Goal: Information Seeking & Learning: Find specific fact

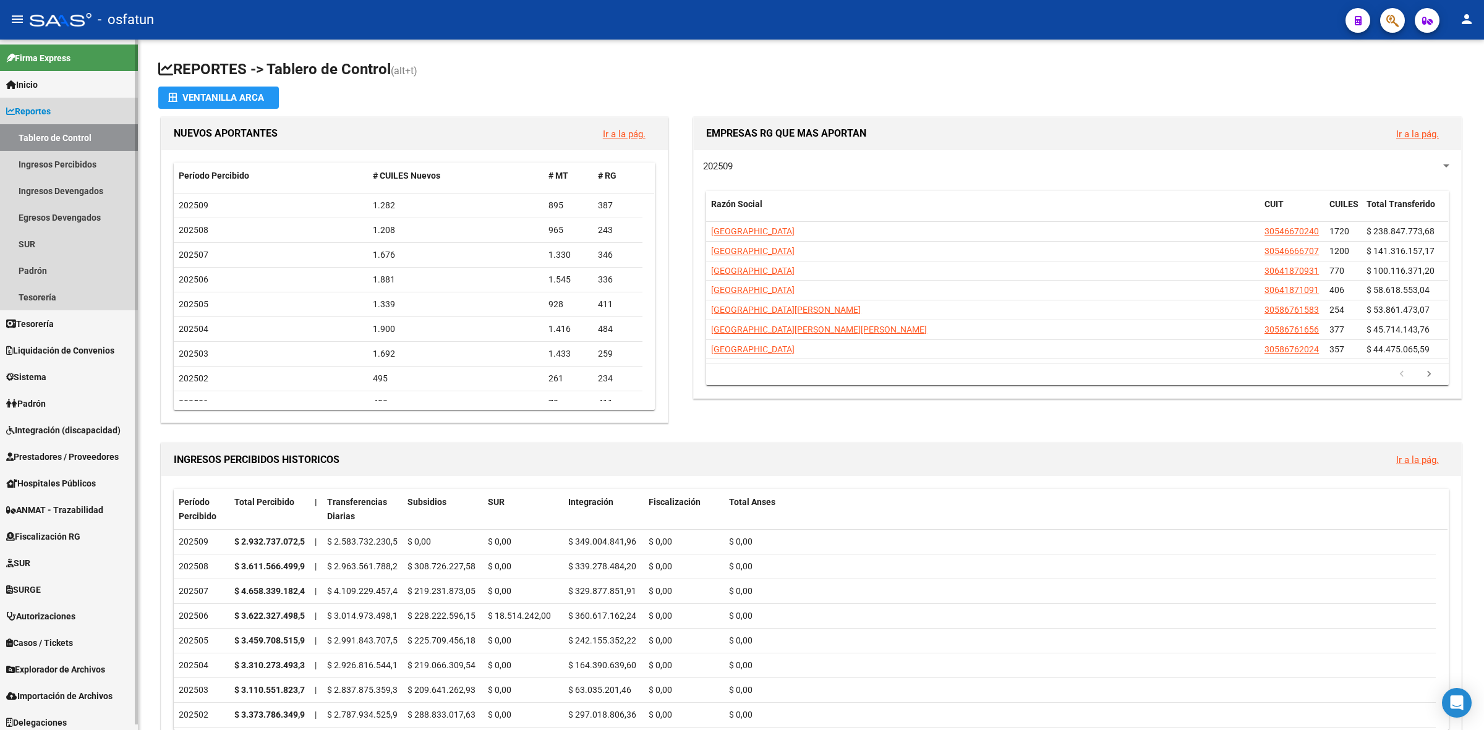
click at [43, 109] on span "Reportes" at bounding box center [28, 111] width 45 height 14
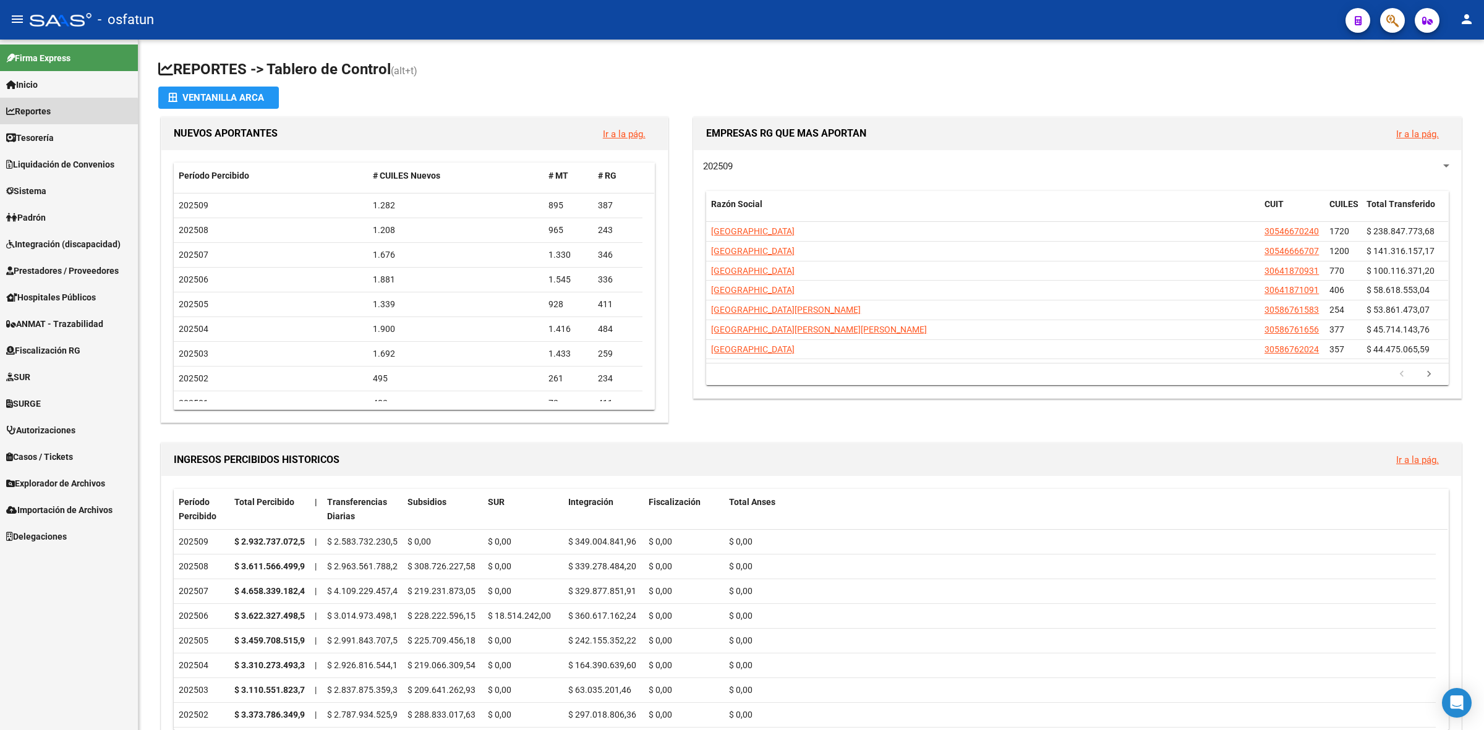
click at [51, 119] on link "Reportes" at bounding box center [69, 111] width 138 height 27
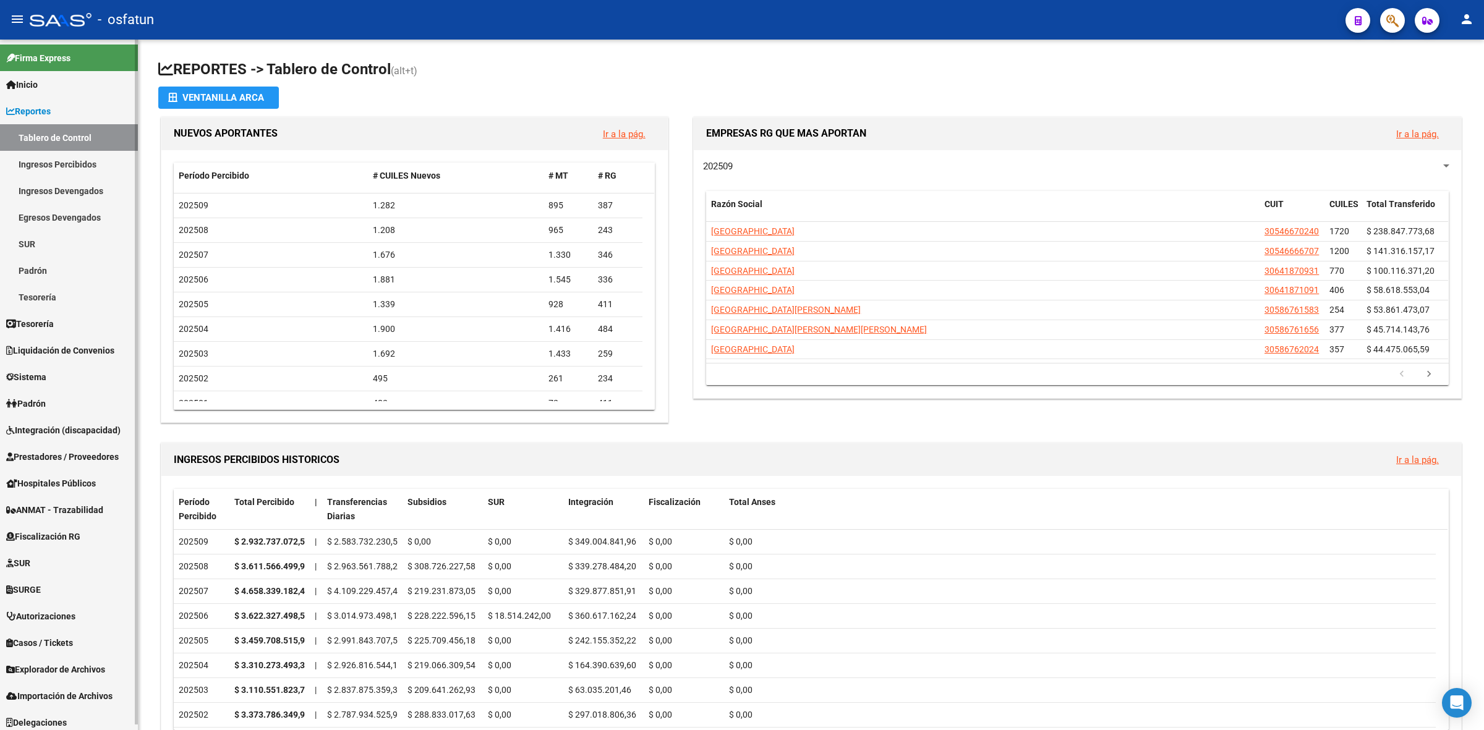
click at [50, 186] on link "Ingresos Devengados" at bounding box center [69, 190] width 138 height 27
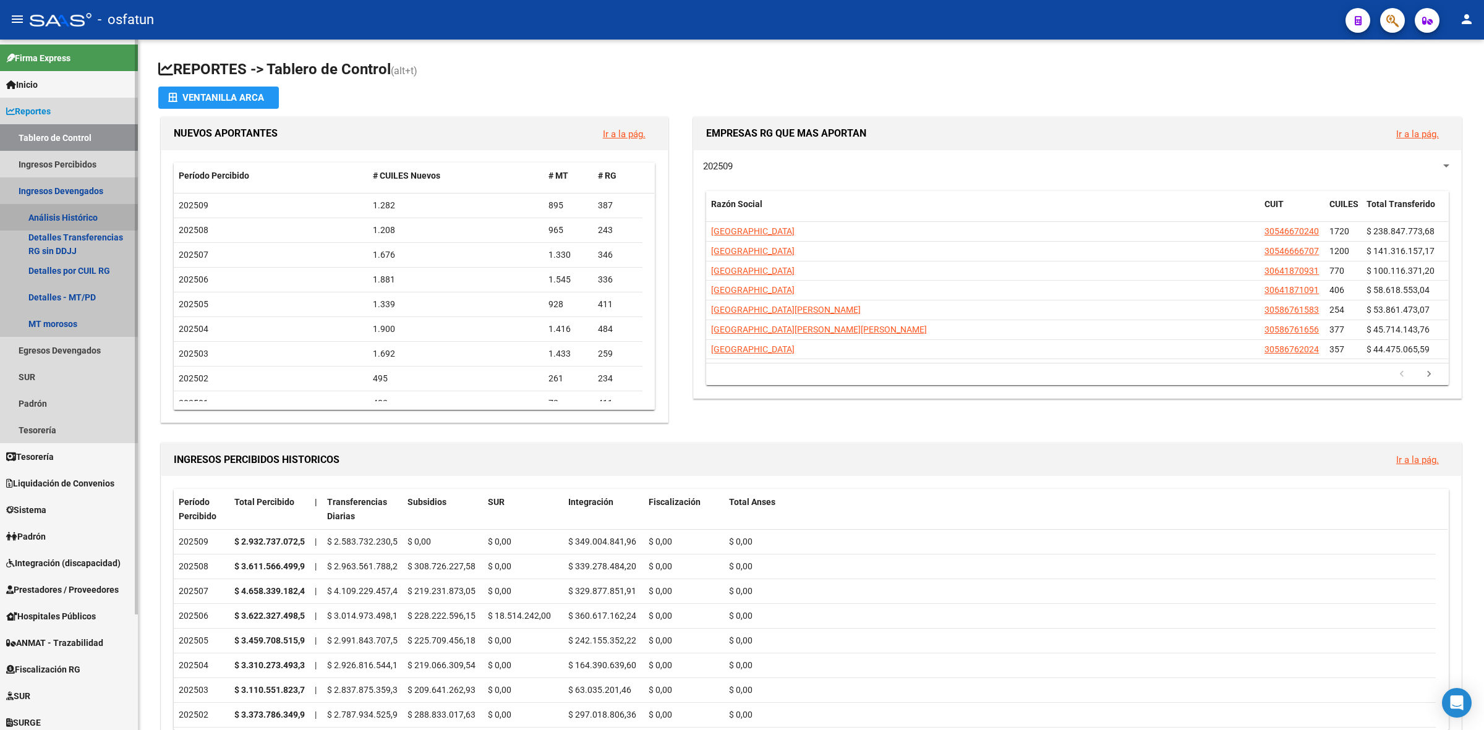
click at [56, 214] on link "Análisis Histórico" at bounding box center [69, 217] width 138 height 27
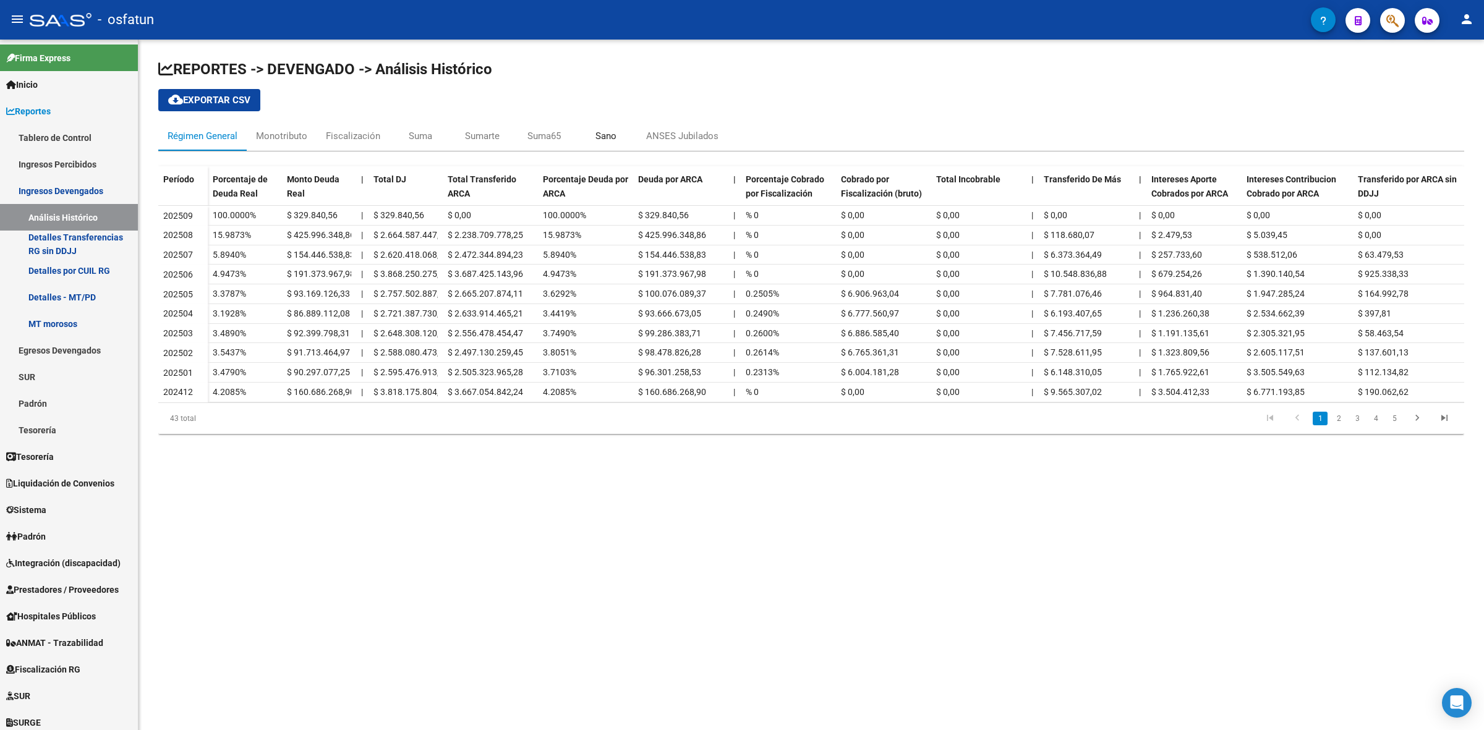
click at [610, 146] on div "Sano" at bounding box center [606, 136] width 62 height 30
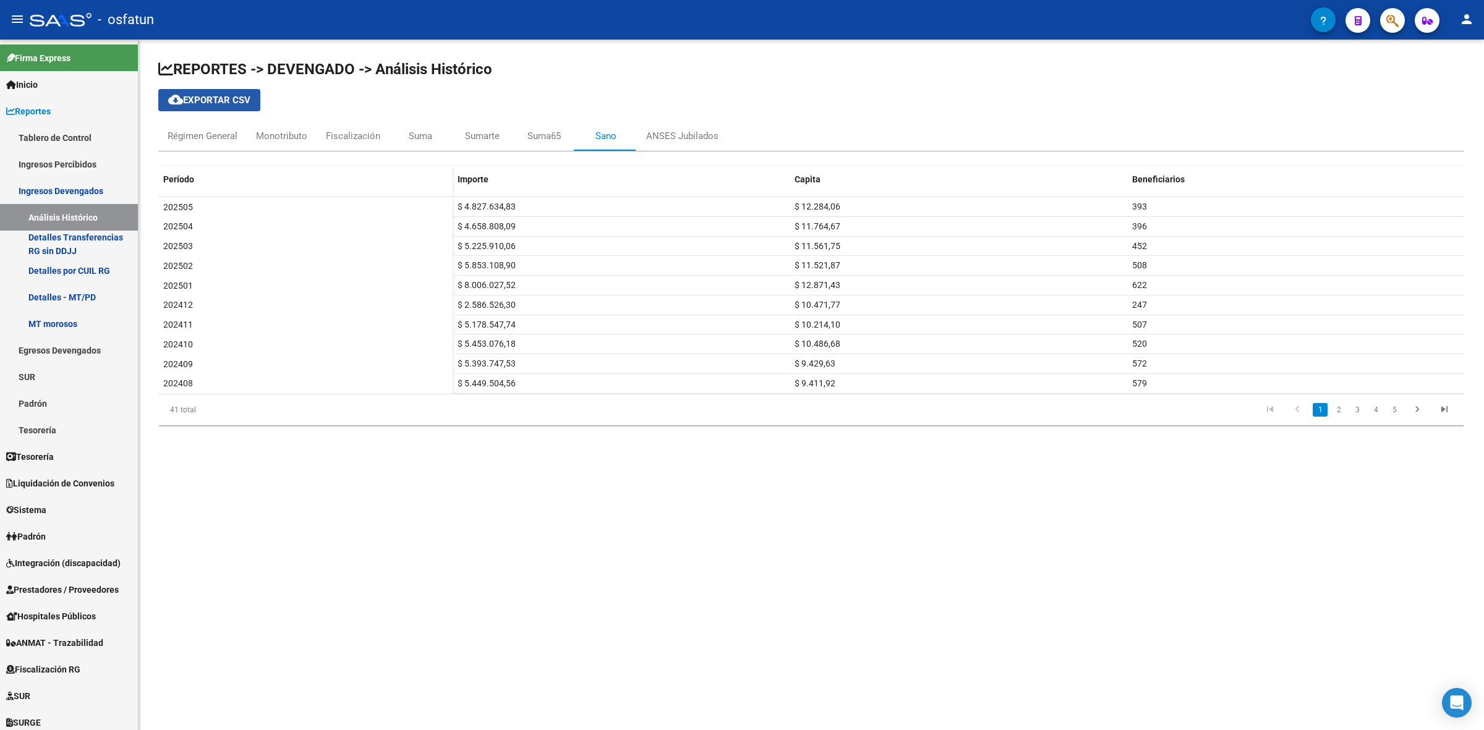
click at [211, 103] on span "cloud_download Exportar CSV" at bounding box center [209, 100] width 82 height 11
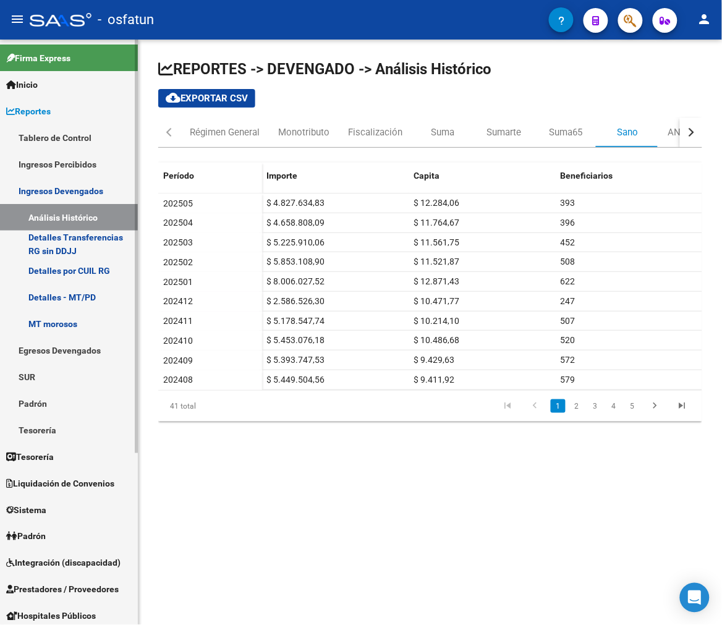
click at [61, 139] on link "Tablero de Control" at bounding box center [69, 137] width 138 height 27
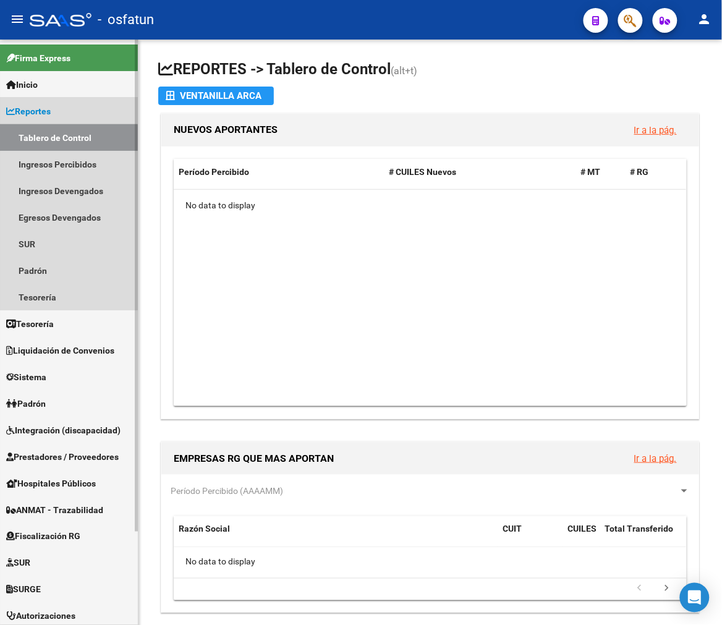
click at [61, 139] on link "Tablero de Control" at bounding box center [69, 137] width 138 height 27
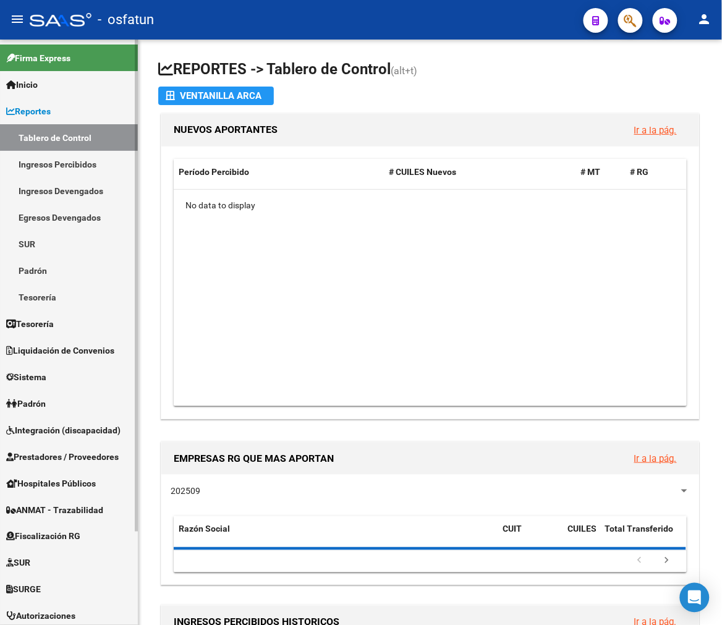
click at [60, 151] on link "Ingresos Percibidos" at bounding box center [69, 164] width 138 height 27
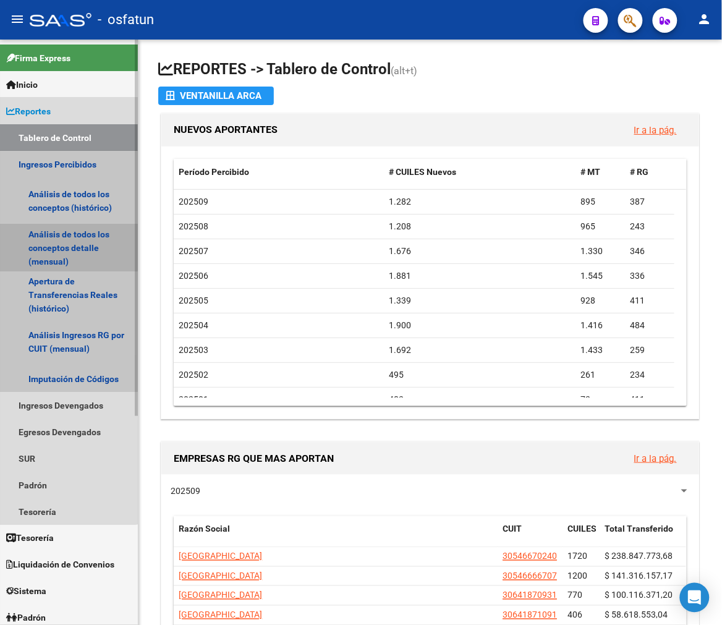
click at [67, 241] on link "Análisis de todos los conceptos detalle (mensual)" at bounding box center [69, 247] width 138 height 47
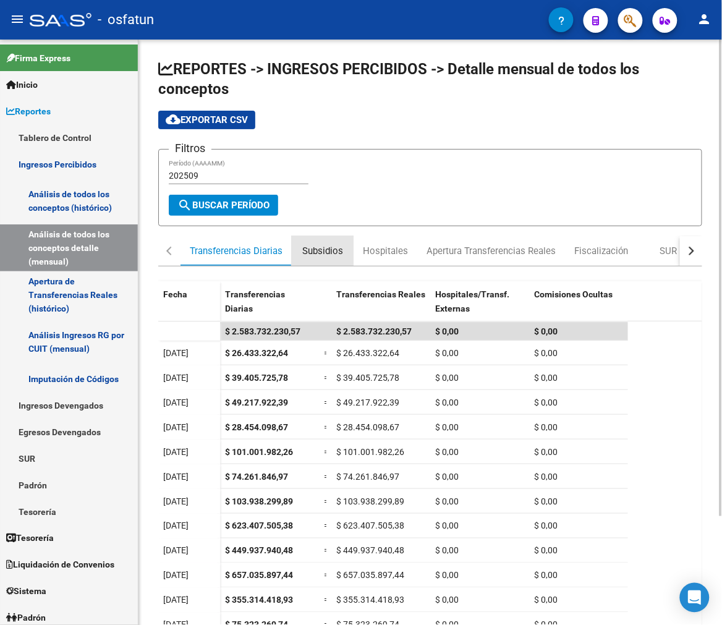
click at [305, 247] on div "Subsidios" at bounding box center [322, 251] width 41 height 14
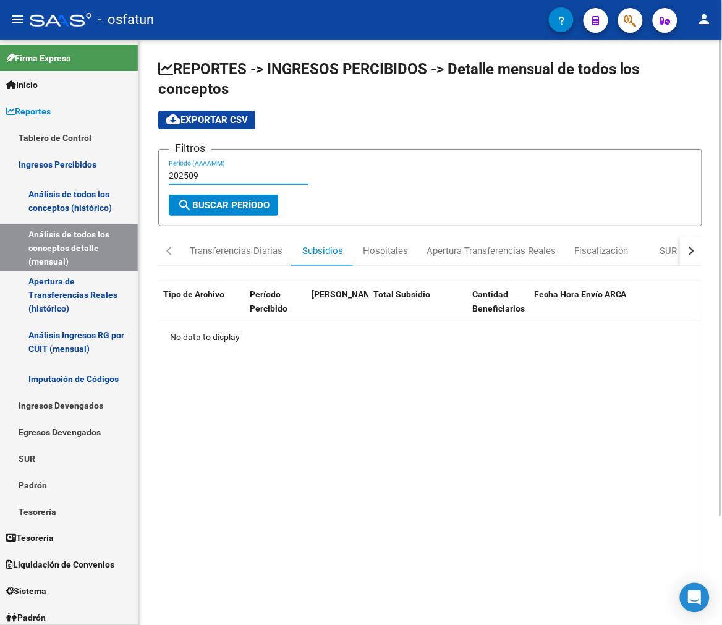
click at [205, 171] on input "202509" at bounding box center [239, 176] width 140 height 11
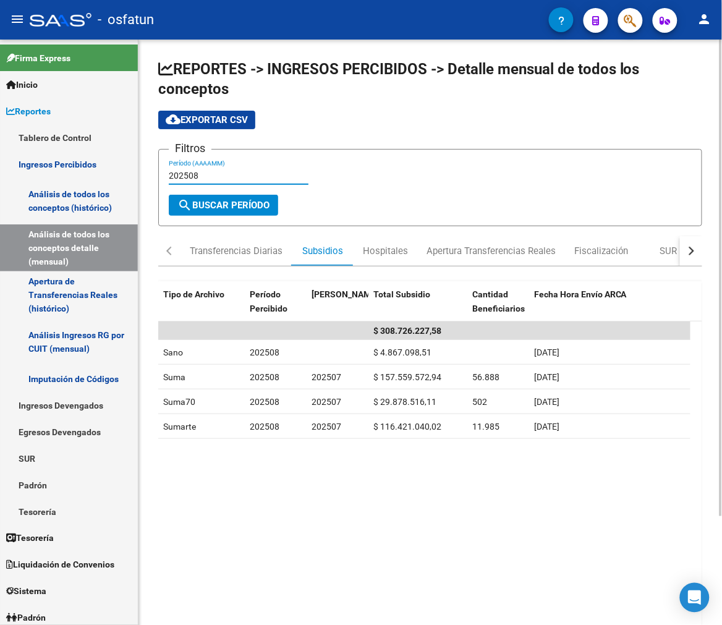
click at [211, 174] on input "202508" at bounding box center [239, 176] width 140 height 11
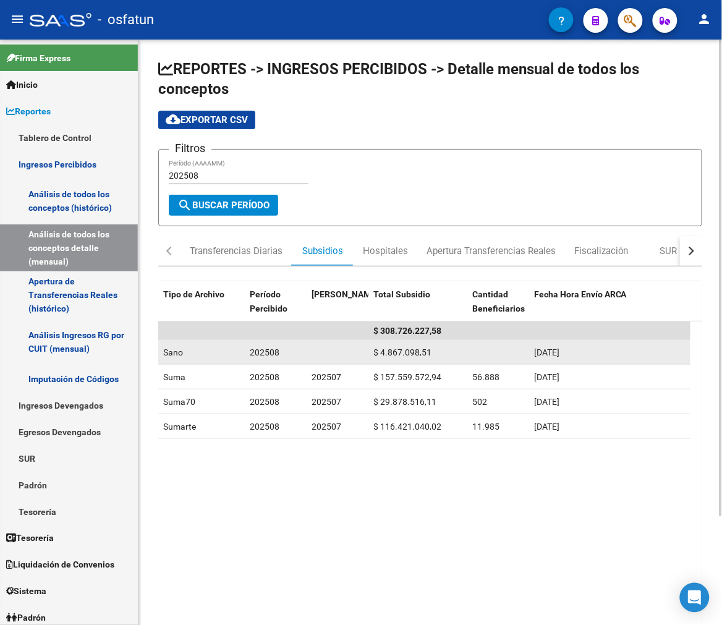
click at [403, 357] on div "$ 4.867.098,51" at bounding box center [417, 353] width 89 height 14
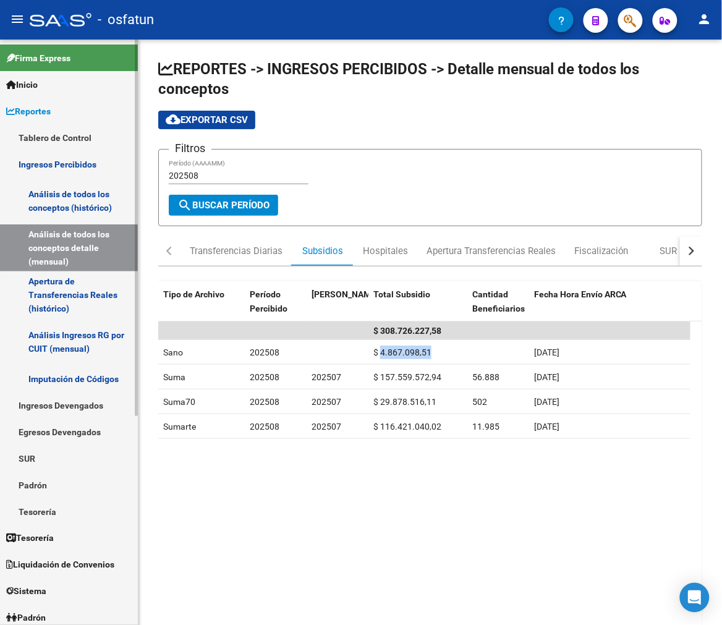
copy span "4.867.098,51"
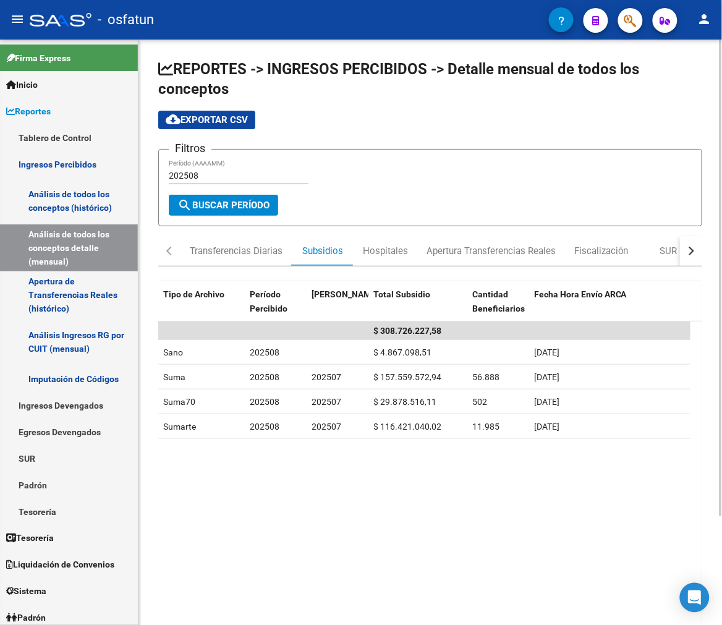
click at [263, 506] on datatable-body "$ 308.726.227,58 Sano 202508 $ 4.867.098,51 [DATE] Suma 202508 202507 $ 157.559…" at bounding box center [430, 521] width 544 height 398
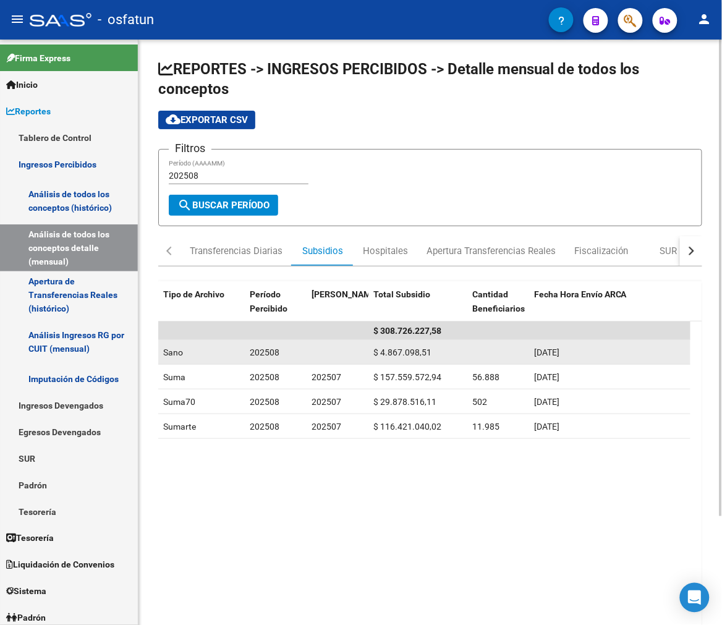
click at [267, 359] on div "202508" at bounding box center [276, 353] width 52 height 14
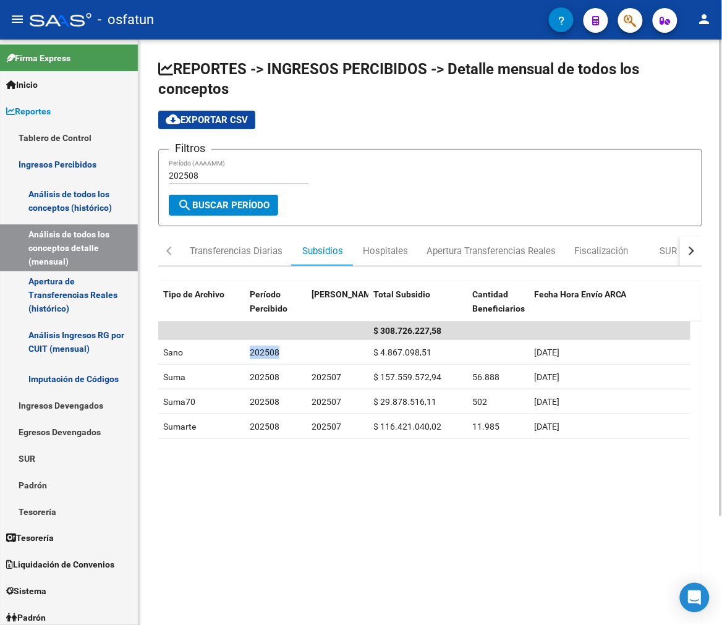
copy span "202508"
click at [218, 171] on input "202508" at bounding box center [239, 176] width 140 height 11
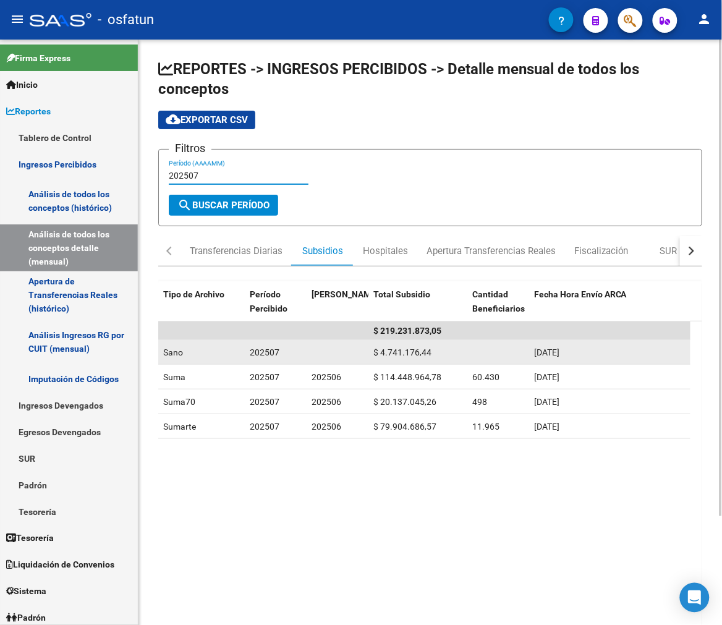
click at [412, 354] on span "$ 4.741.176,44" at bounding box center [402, 353] width 58 height 10
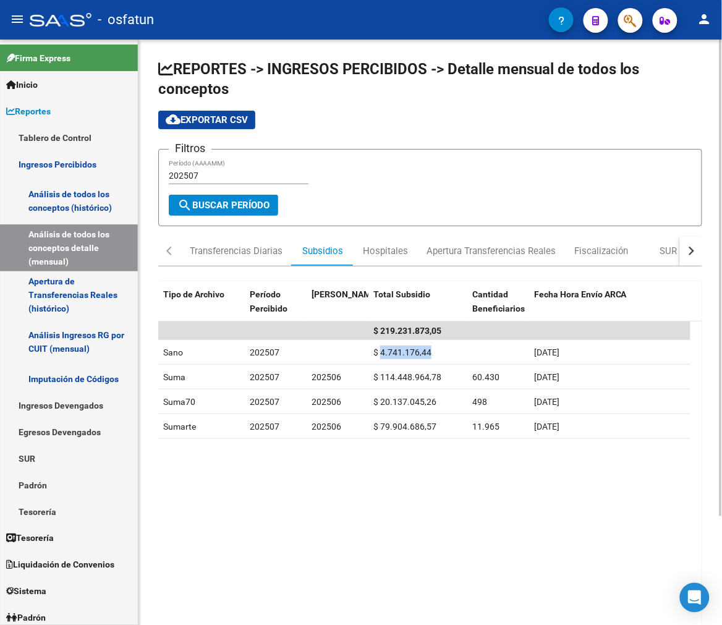
copy span "4.741.176,44"
click at [229, 171] on input "202507" at bounding box center [239, 176] width 140 height 11
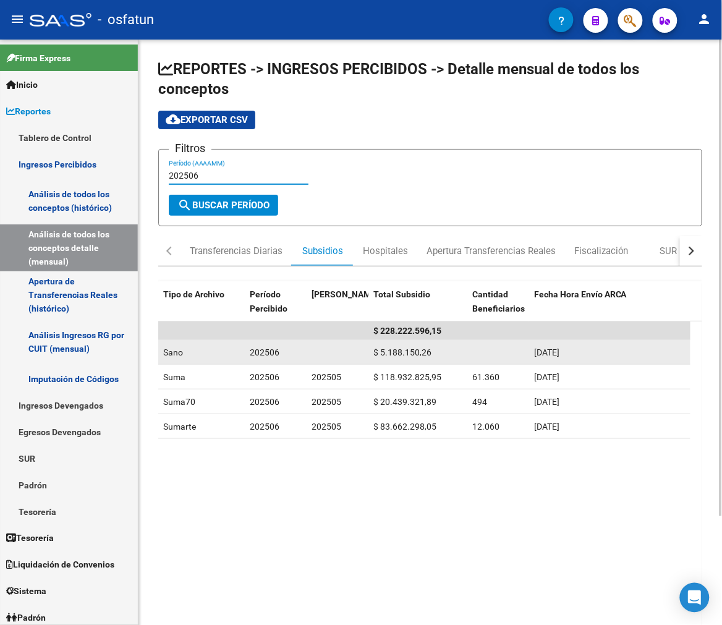
click at [406, 356] on span "$ 5.188.150,26" at bounding box center [402, 353] width 58 height 10
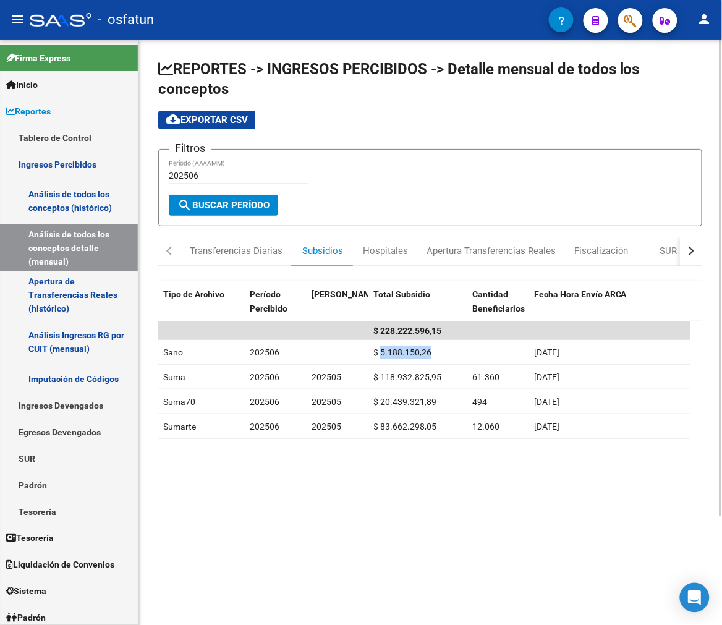
copy span "5.188.150,26"
click at [206, 177] on input "202506" at bounding box center [239, 176] width 140 height 11
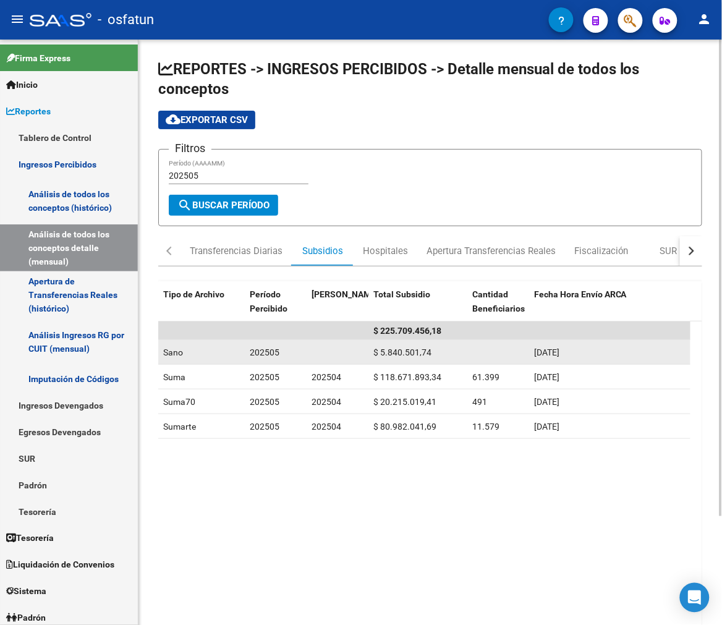
click at [415, 349] on span "$ 5.840.501,74" at bounding box center [402, 353] width 58 height 10
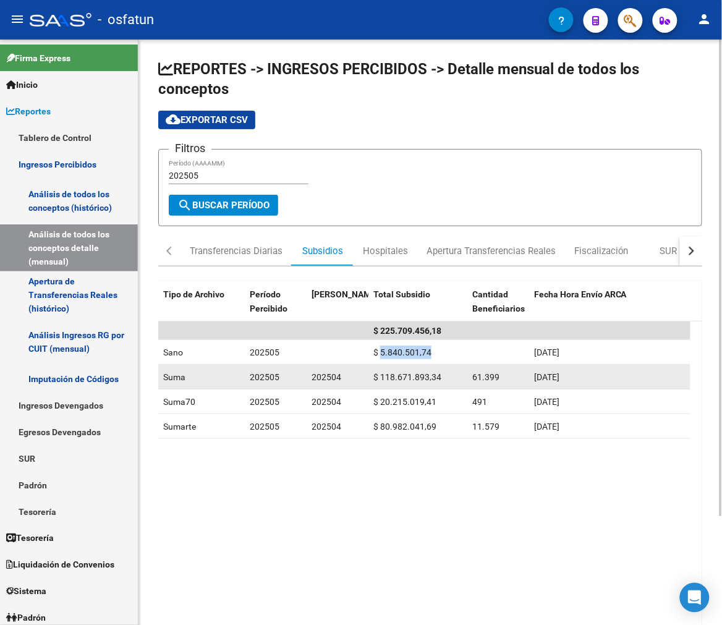
copy span "5.840.501,74"
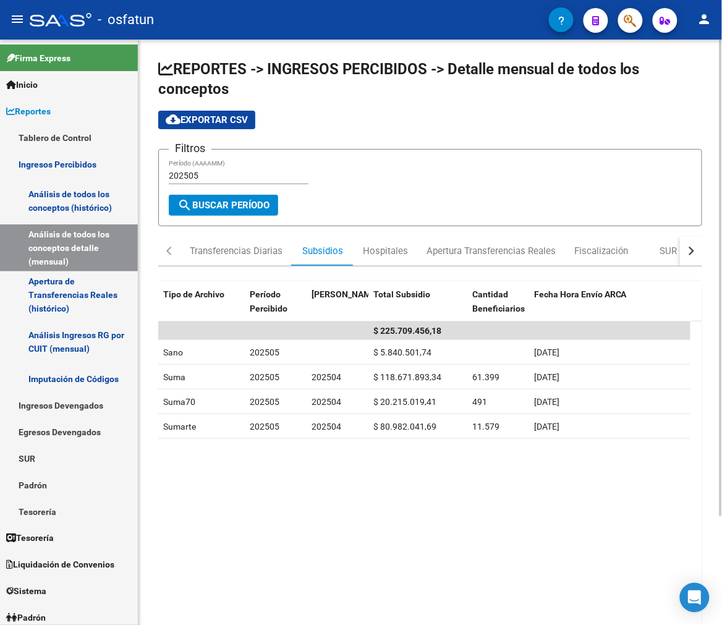
click at [197, 168] on div "202505 Período (AAAAMM)" at bounding box center [239, 172] width 140 height 25
click at [205, 171] on input "202505" at bounding box center [239, 176] width 140 height 11
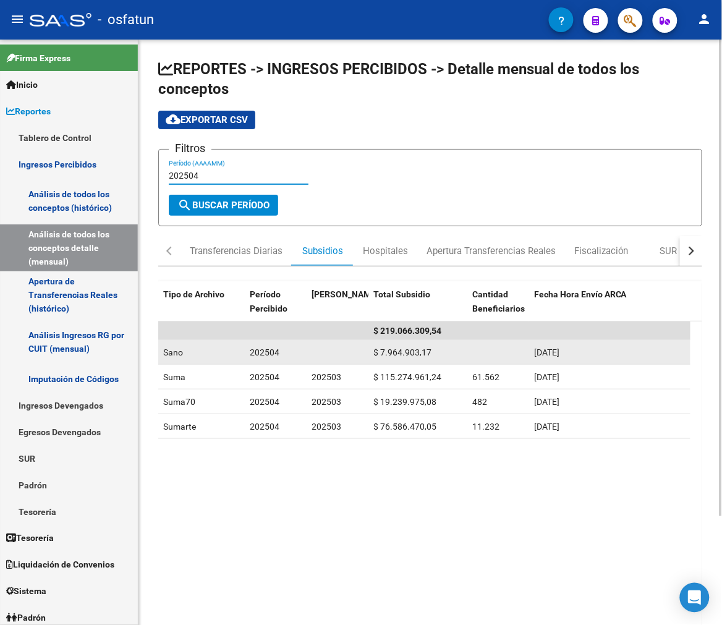
click at [391, 350] on span "$ 7.964.903,17" at bounding box center [402, 353] width 58 height 10
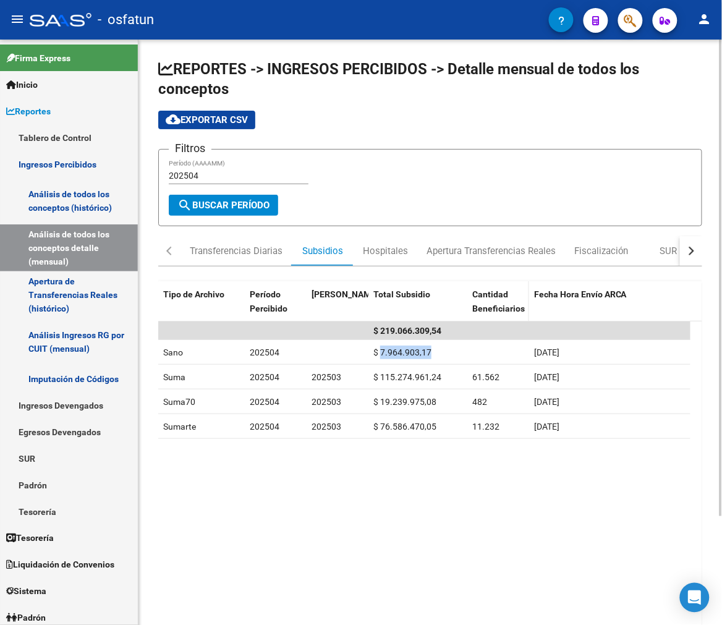
copy span "7.964.903,17"
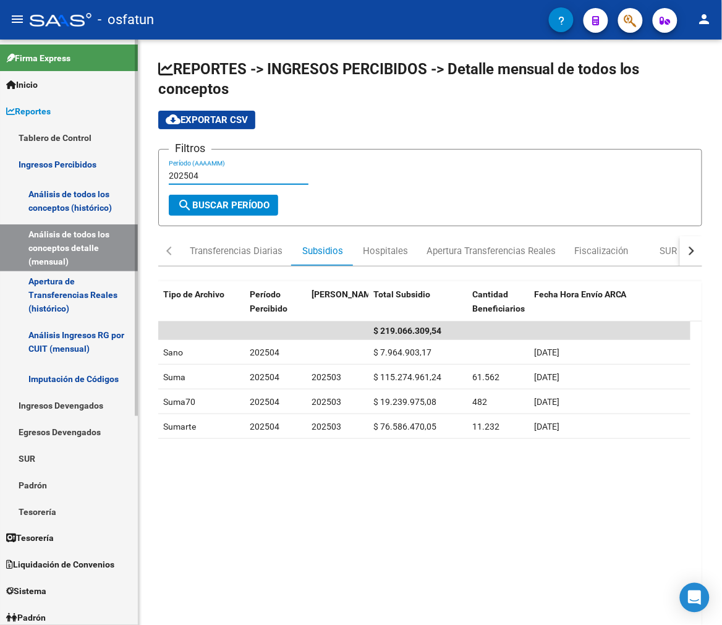
drag, startPoint x: 215, startPoint y: 171, endPoint x: 116, endPoint y: 168, distance: 99.0
click at [116, 168] on mat-sidenav-container "Firma Express Inicio Calendario SSS Instructivos Contacto OS Reportes Tablero d…" at bounding box center [361, 333] width 722 height 586
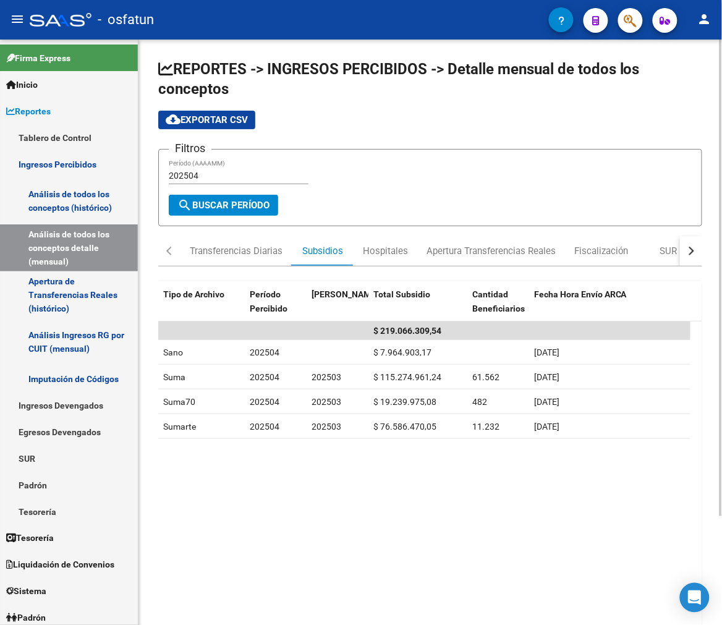
click at [233, 163] on div "202504 Período (AAAAMM)" at bounding box center [239, 172] width 140 height 25
click at [232, 177] on input "202504" at bounding box center [239, 176] width 140 height 11
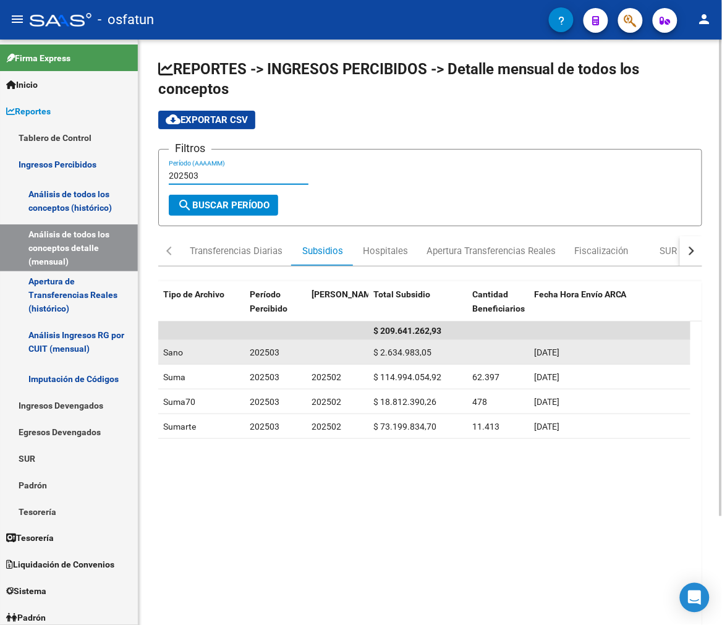
click at [397, 343] on datatable-body-cell "$ 2.634.983,05" at bounding box center [418, 352] width 99 height 24
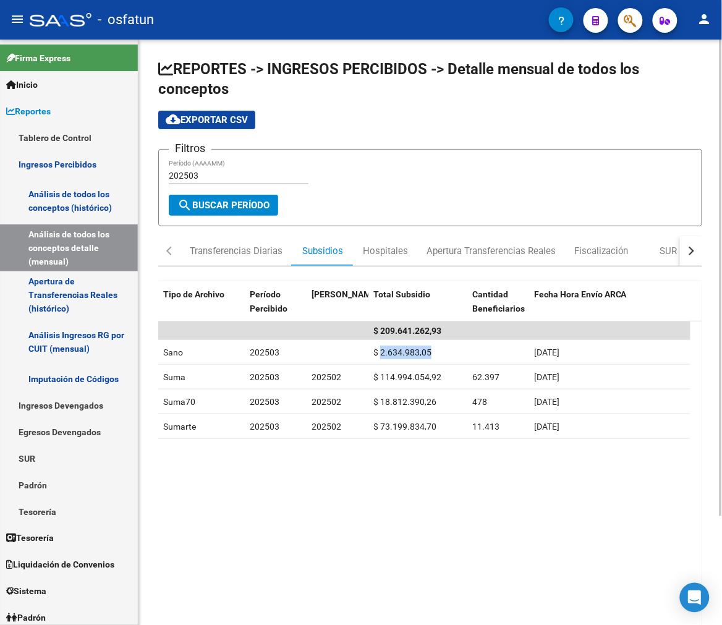
copy span "2.634.983,05"
click at [215, 174] on input "202503" at bounding box center [239, 176] width 140 height 11
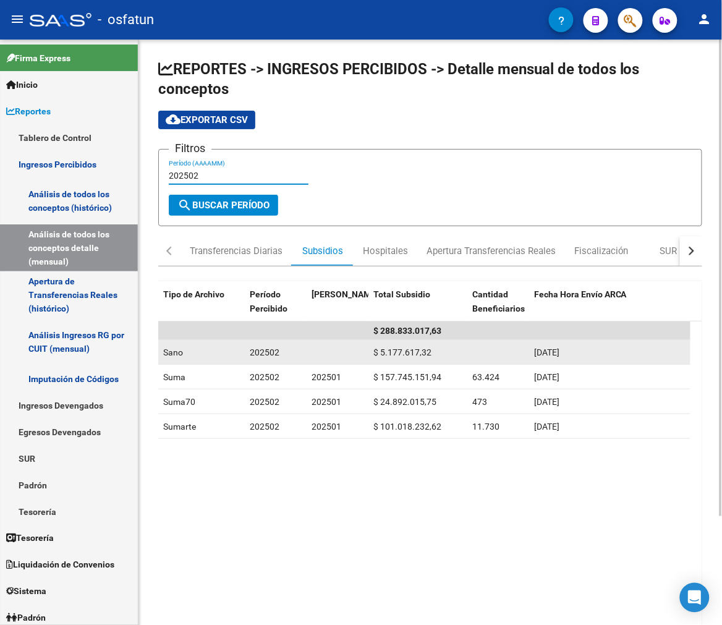
click at [415, 346] on div "$ 5.177.617,32" at bounding box center [417, 353] width 89 height 14
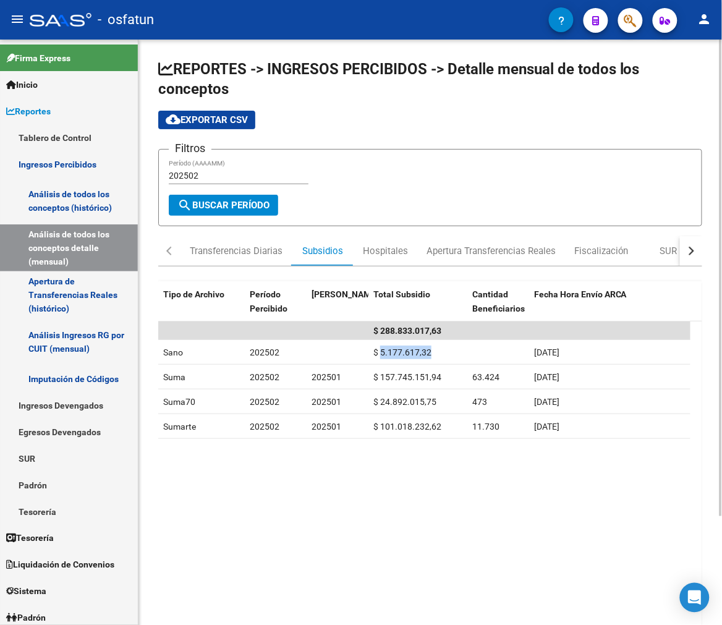
copy span "5.177.617,32"
click at [204, 176] on input "202502" at bounding box center [239, 176] width 140 height 11
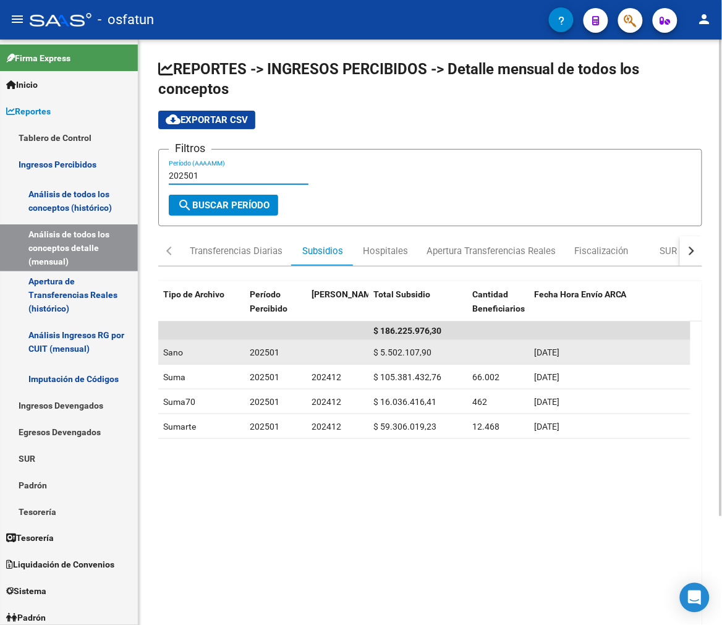
click at [394, 352] on span "$ 5.502.107,90" at bounding box center [402, 353] width 58 height 10
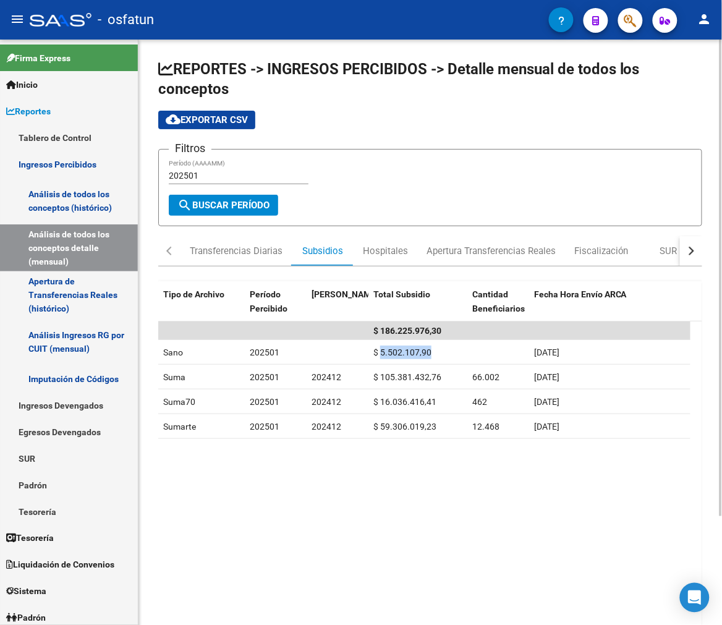
copy span "5.502.107,90"
click at [198, 174] on input "202501" at bounding box center [239, 176] width 140 height 11
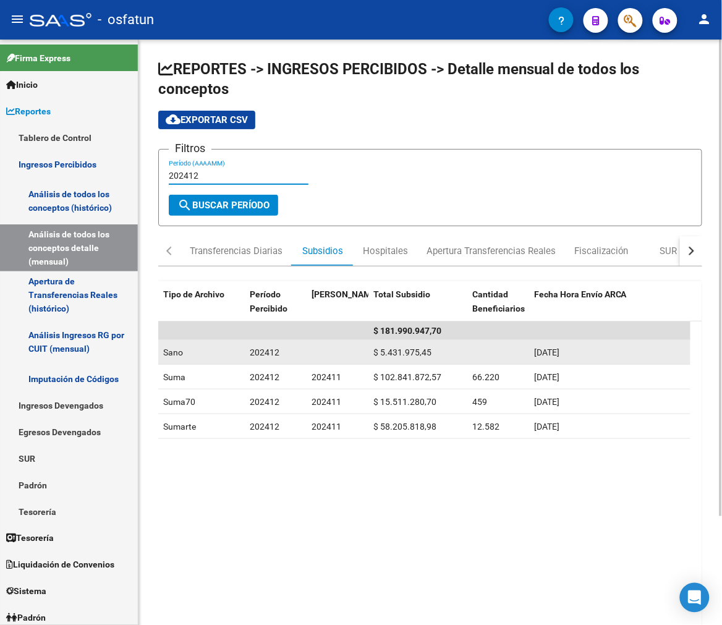
click at [390, 349] on span "$ 5.431.975,45" at bounding box center [402, 353] width 58 height 10
click at [390, 348] on span "$ 5.431.975,45" at bounding box center [402, 353] width 58 height 10
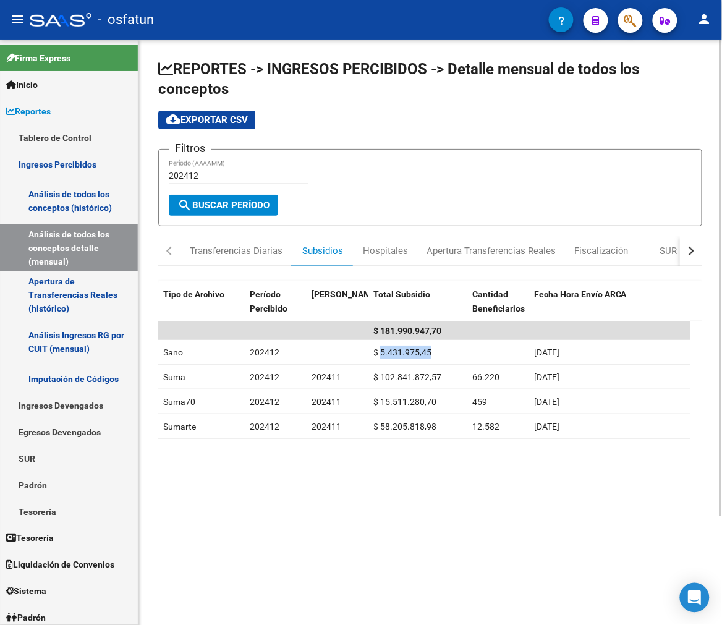
copy span "5.431.975,45"
click at [200, 168] on div "202412 Período (AAAAMM)" at bounding box center [239, 172] width 140 height 25
click at [204, 171] on input "202412" at bounding box center [239, 176] width 140 height 11
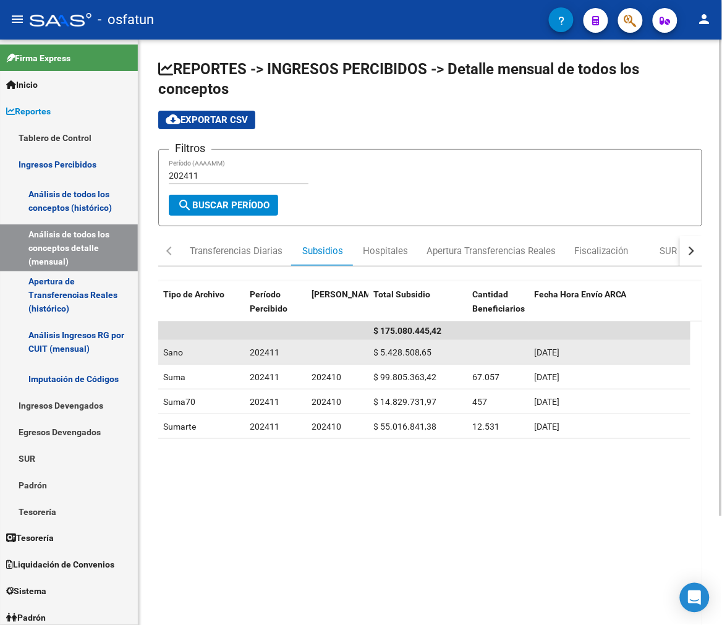
click at [401, 349] on span "$ 5.428.508,65" at bounding box center [402, 353] width 58 height 10
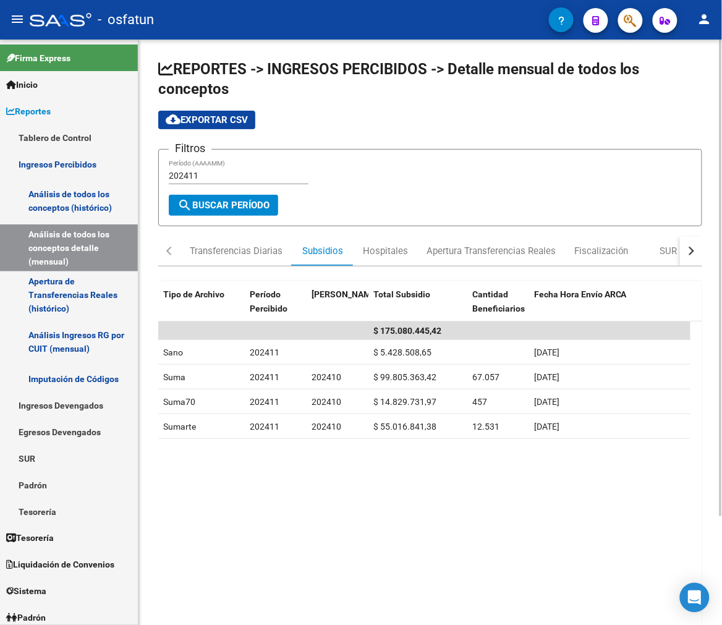
click at [198, 174] on input "202411" at bounding box center [239, 176] width 140 height 11
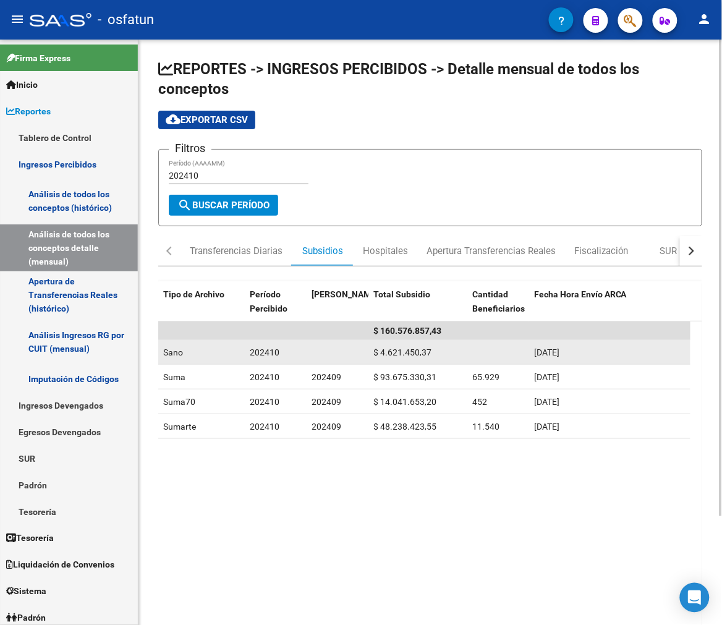
click at [395, 348] on span "$ 4.621.450,37" at bounding box center [402, 353] width 58 height 10
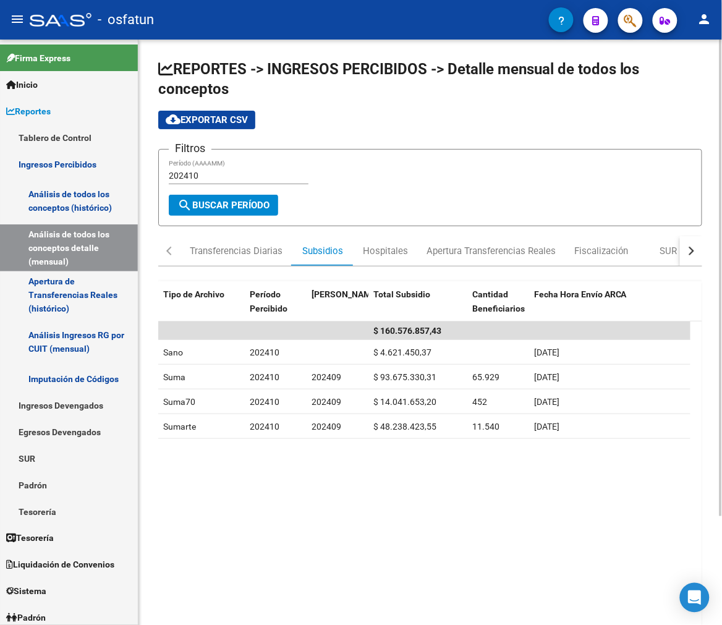
click at [208, 161] on div "202410 Período (AAAAMM)" at bounding box center [239, 172] width 140 height 25
click at [205, 172] on input "202410" at bounding box center [239, 176] width 140 height 11
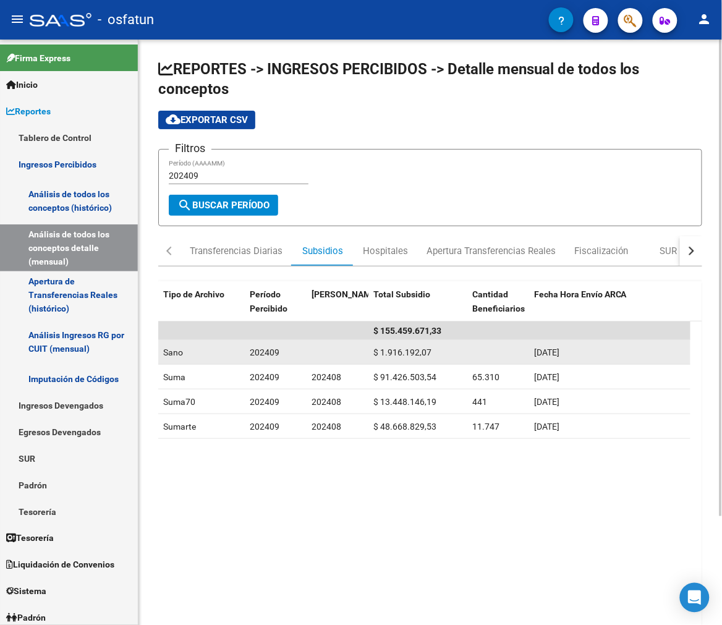
click at [390, 348] on span "$ 1.916.192,07" at bounding box center [402, 353] width 58 height 10
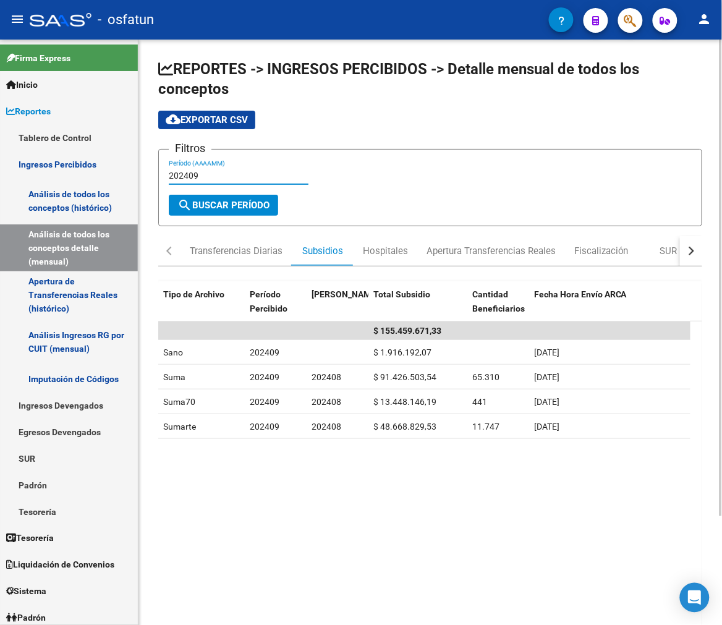
click at [198, 171] on input "202409" at bounding box center [239, 176] width 140 height 11
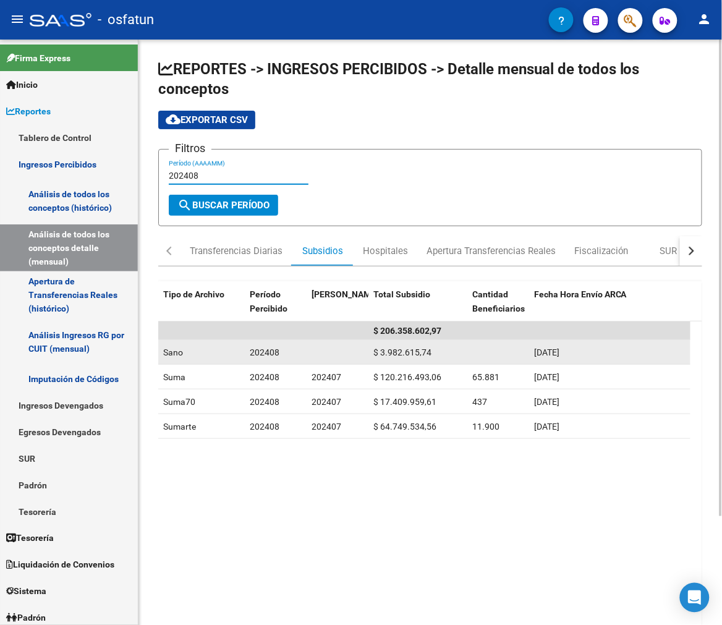
type input "202408"
click at [388, 351] on span "$ 3.982.615,74" at bounding box center [402, 353] width 58 height 10
click at [390, 351] on span "$ 3.982.615,74" at bounding box center [402, 353] width 58 height 10
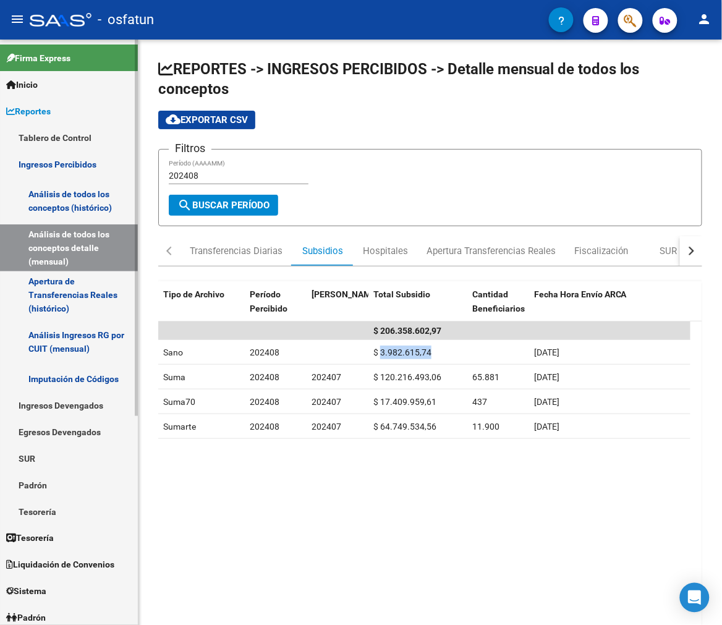
click at [66, 301] on link "Apertura de Transferencias Reales (histórico)" at bounding box center [69, 294] width 138 height 47
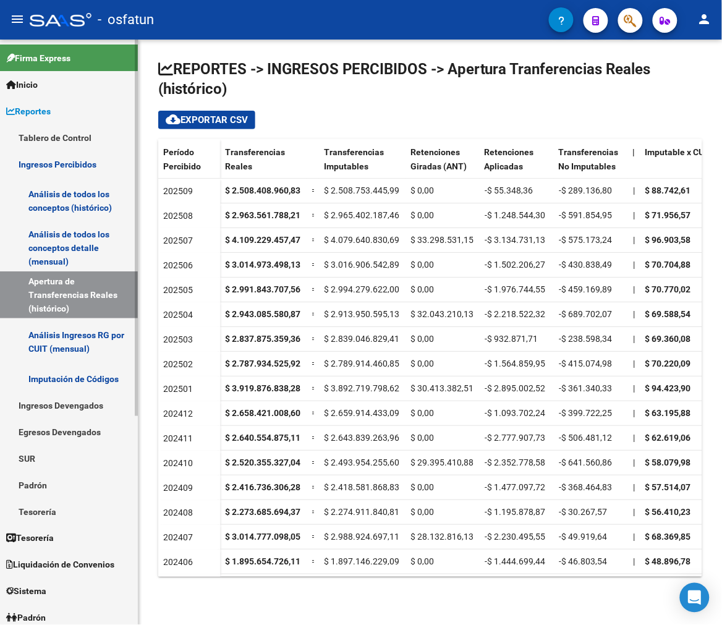
click at [60, 402] on link "Ingresos Devengados" at bounding box center [69, 405] width 138 height 27
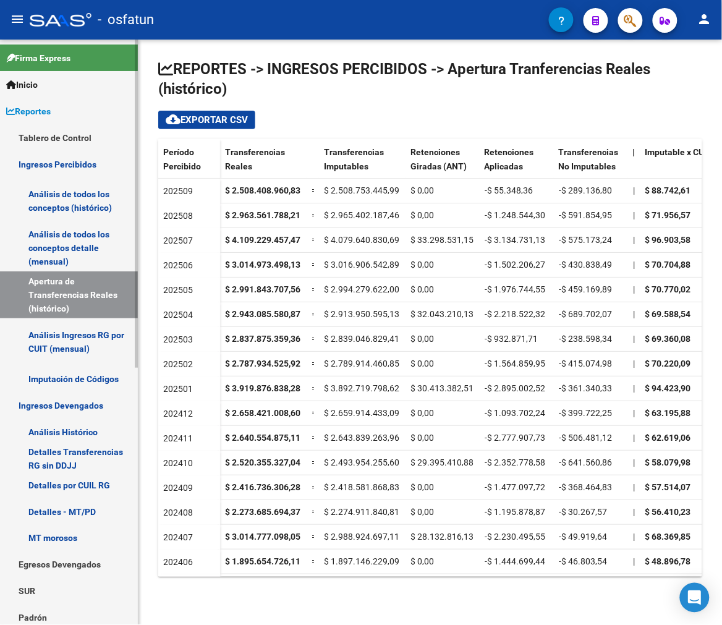
click at [77, 422] on link "Análisis Histórico" at bounding box center [69, 432] width 138 height 27
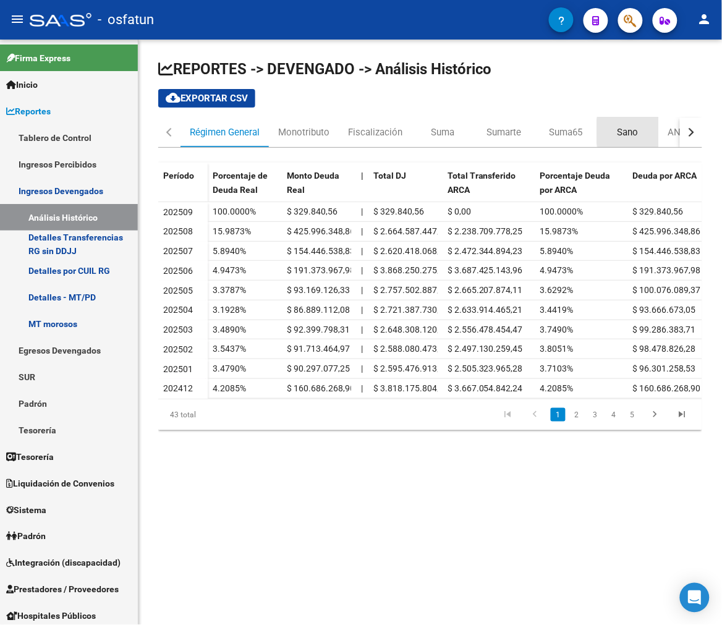
click at [652, 132] on div "Sano" at bounding box center [628, 132] width 62 height 30
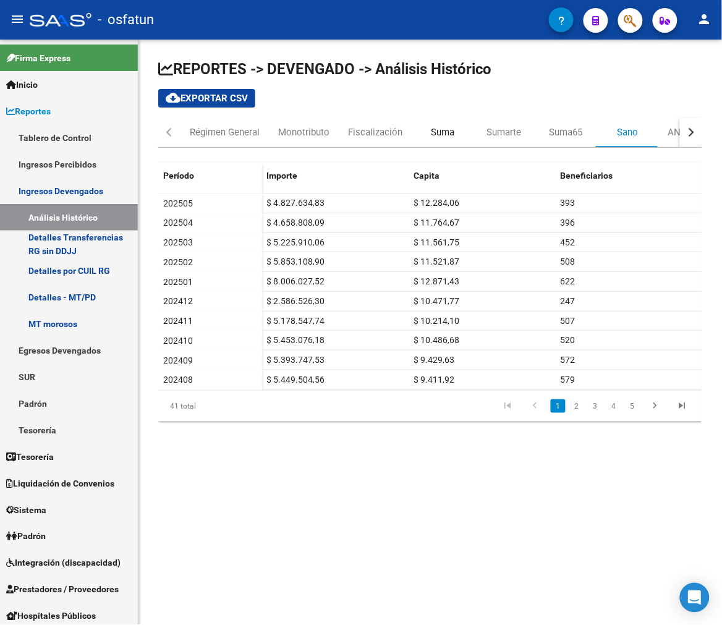
click at [446, 134] on div "Suma" at bounding box center [442, 133] width 23 height 14
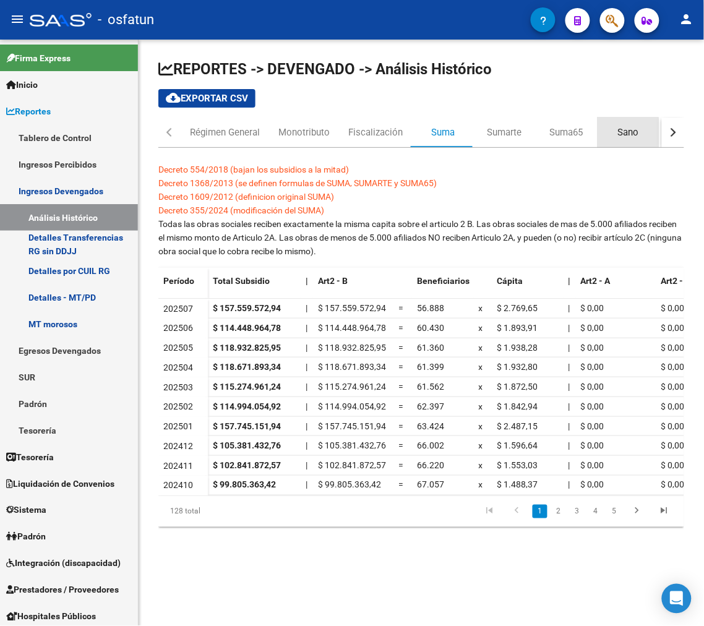
click at [618, 136] on div "Sano" at bounding box center [628, 133] width 21 height 14
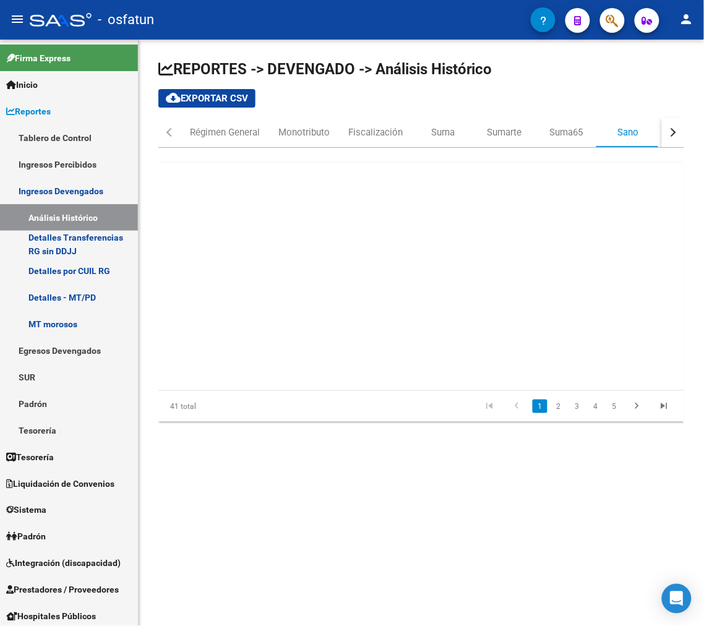
click at [430, 244] on div "Período Importe Capita Beneficiarios 202505 $ 4.827.634,83 $ 12.284,06 393 2025…" at bounding box center [421, 292] width 526 height 259
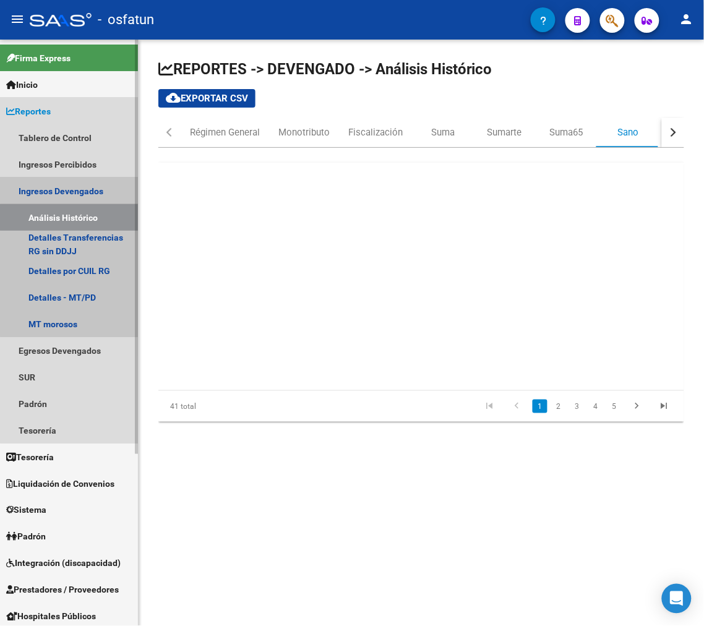
click at [81, 217] on link "Análisis Histórico" at bounding box center [69, 217] width 138 height 27
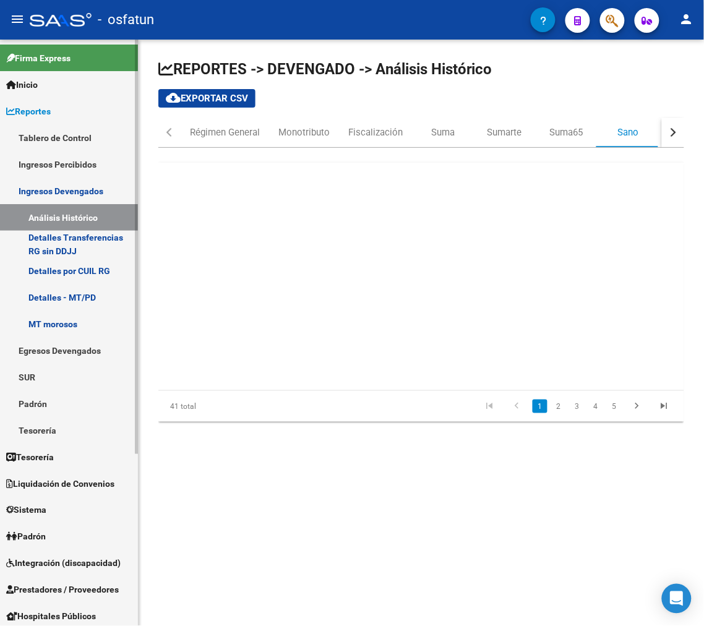
click at [82, 239] on link "Detalles Transferencias RG sin DDJJ" at bounding box center [69, 244] width 138 height 27
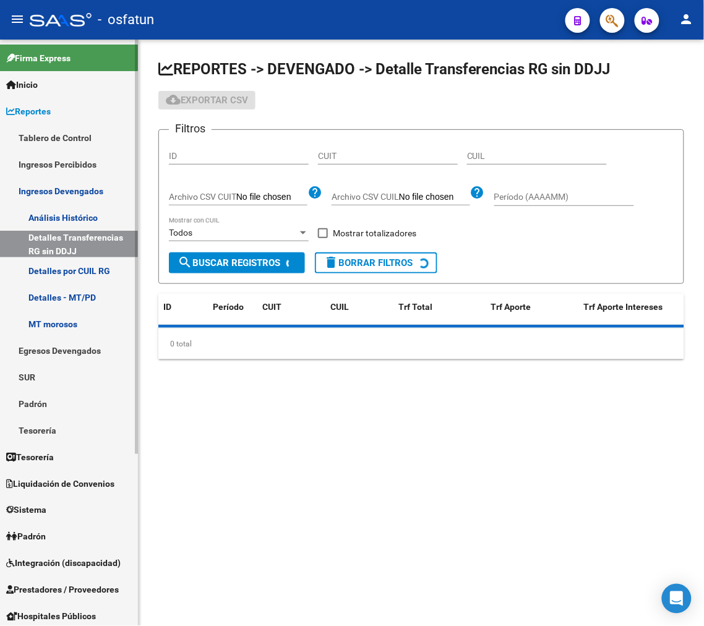
click at [80, 209] on link "Análisis Histórico" at bounding box center [69, 217] width 138 height 27
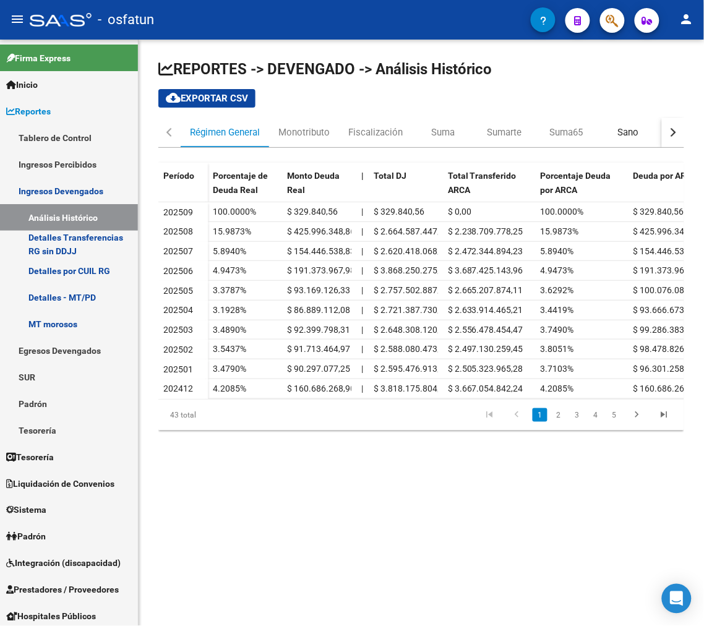
click at [613, 129] on div "Sano" at bounding box center [628, 132] width 62 height 30
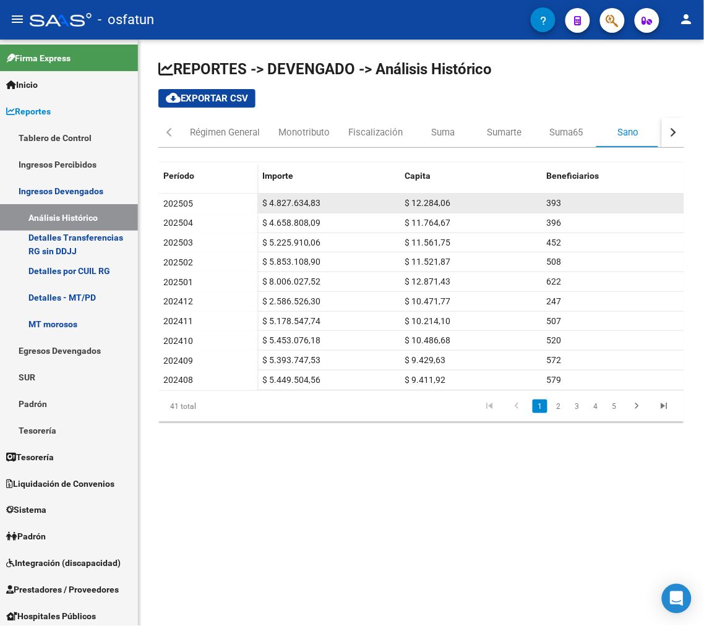
click at [558, 201] on span "393" at bounding box center [554, 203] width 15 height 10
click at [424, 205] on span "$ 12.284,06" at bounding box center [427, 203] width 46 height 10
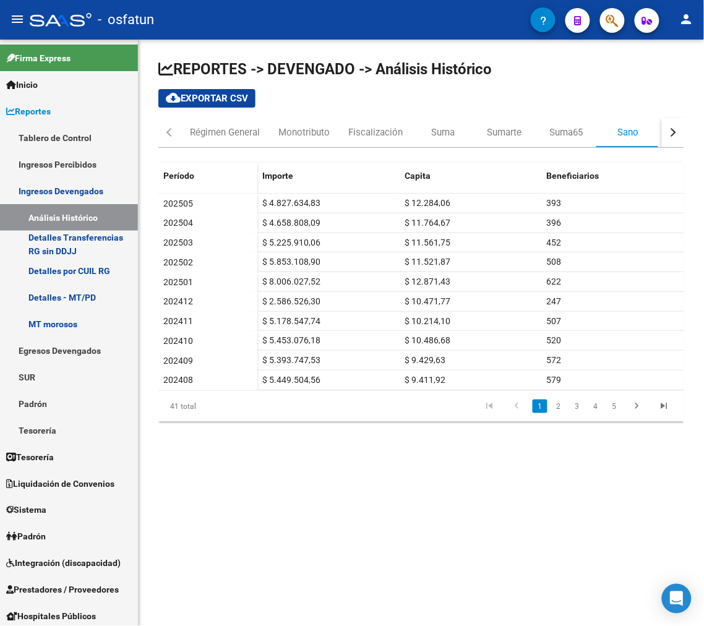
click at [495, 482] on mat-sidenav-content "REPORTES -> DEVENGADO -> Análisis Histórico cloud_download Exportar CSV Régimen…" at bounding box center [421, 333] width 565 height 586
click at [261, 511] on mat-sidenav-content "REPORTES -> DEVENGADO -> Análisis Histórico cloud_download Exportar CSV Régimen…" at bounding box center [421, 333] width 565 height 586
click at [569, 138] on div "Suma65" at bounding box center [566, 133] width 33 height 14
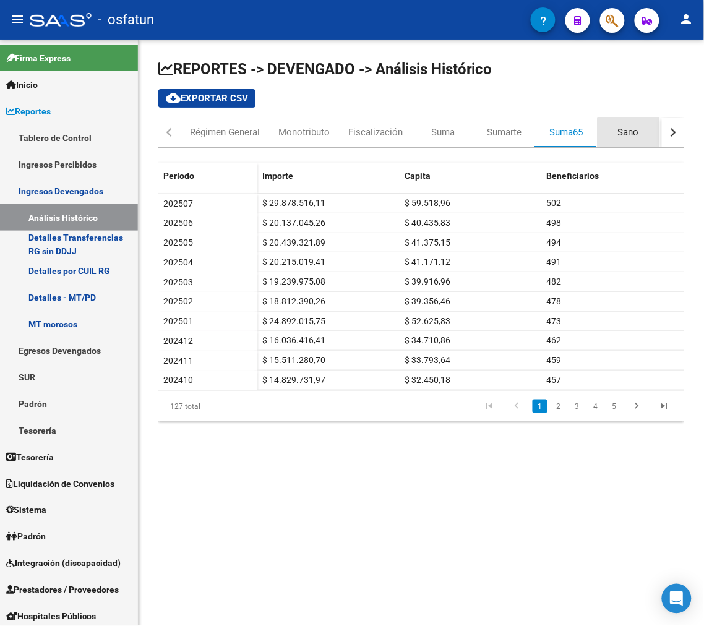
click at [629, 136] on div "Sano" at bounding box center [628, 133] width 21 height 14
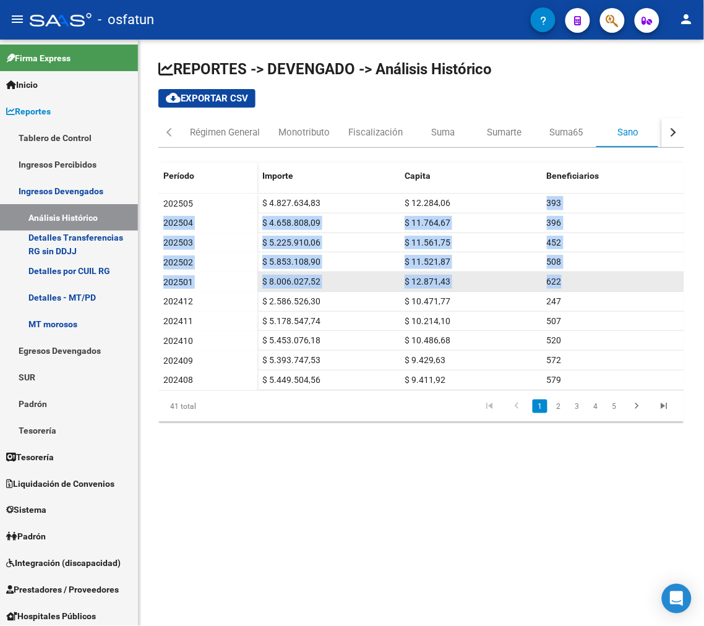
drag, startPoint x: 539, startPoint y: 204, endPoint x: 568, endPoint y: 283, distance: 83.5
click at [568, 283] on datatable-scroller "202505 $ 4.827.634,83 $ 12.284,06 393 202504 $ 4.658.808,09 $ 11.764,67 396 202…" at bounding box center [421, 292] width 526 height 197
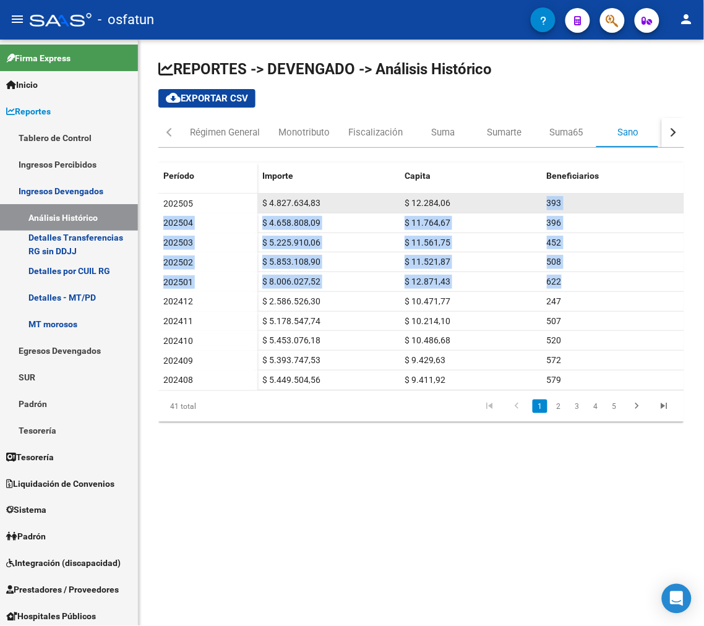
click at [555, 209] on div "393" at bounding box center [613, 203] width 132 height 14
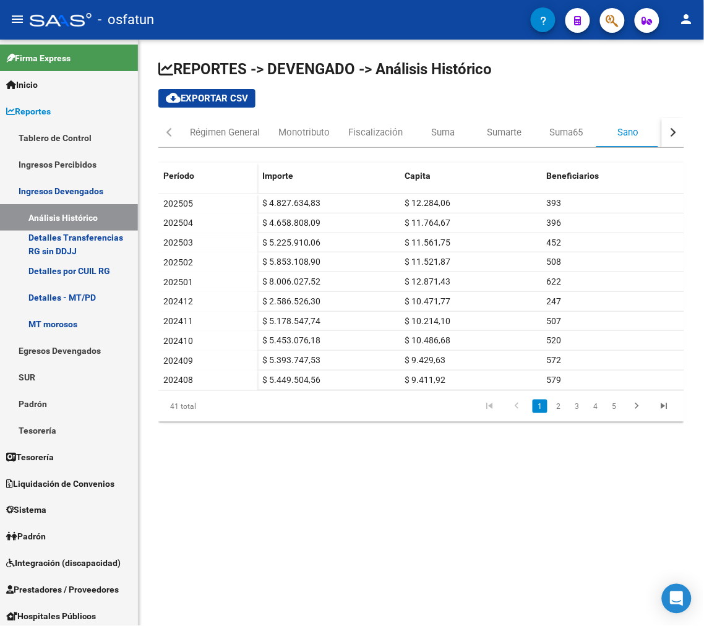
click at [665, 126] on button "button" at bounding box center [673, 132] width 22 height 30
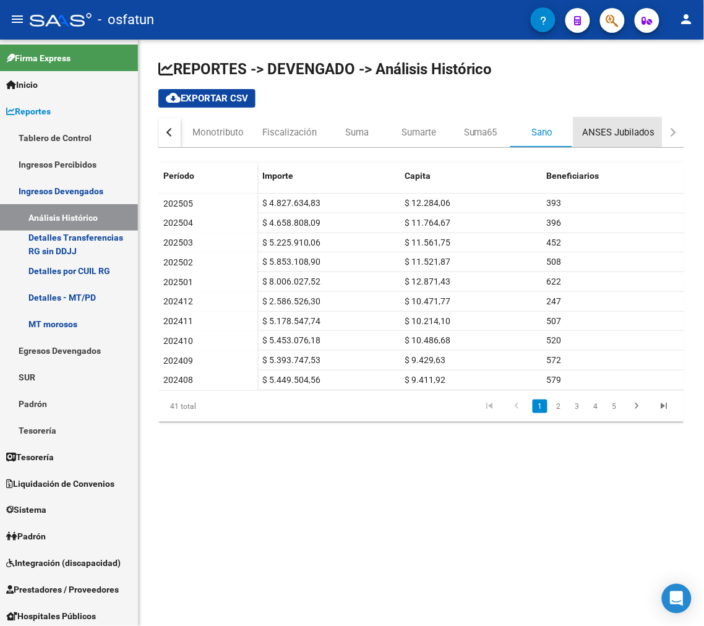
click at [601, 137] on div "ANSES Jubilados" at bounding box center [618, 133] width 72 height 14
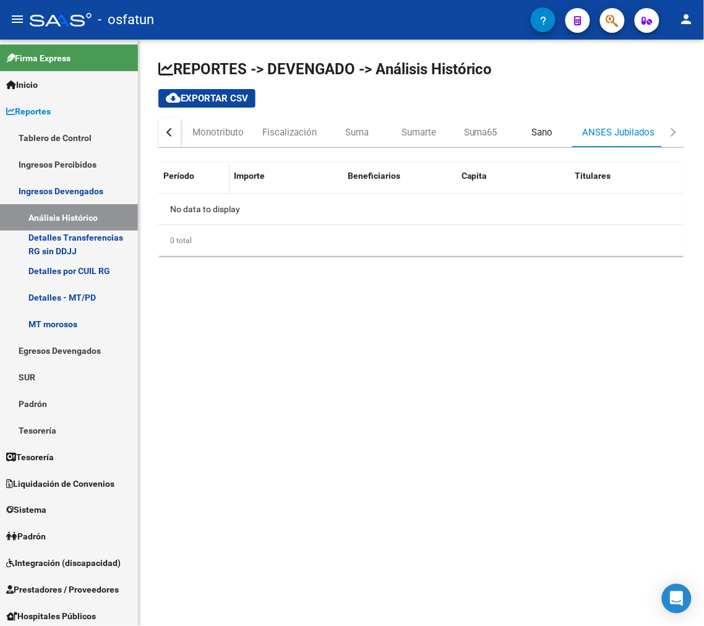
click at [549, 137] on div "Sano" at bounding box center [542, 133] width 21 height 14
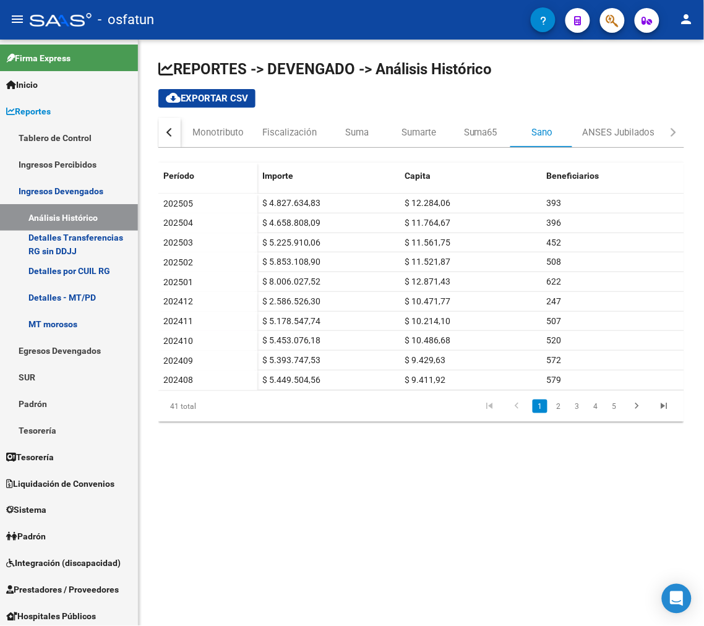
click at [378, 535] on mat-sidenav-content "REPORTES -> DEVENGADO -> Análisis Histórico cloud_download Exportar CSV Régimen…" at bounding box center [421, 333] width 565 height 586
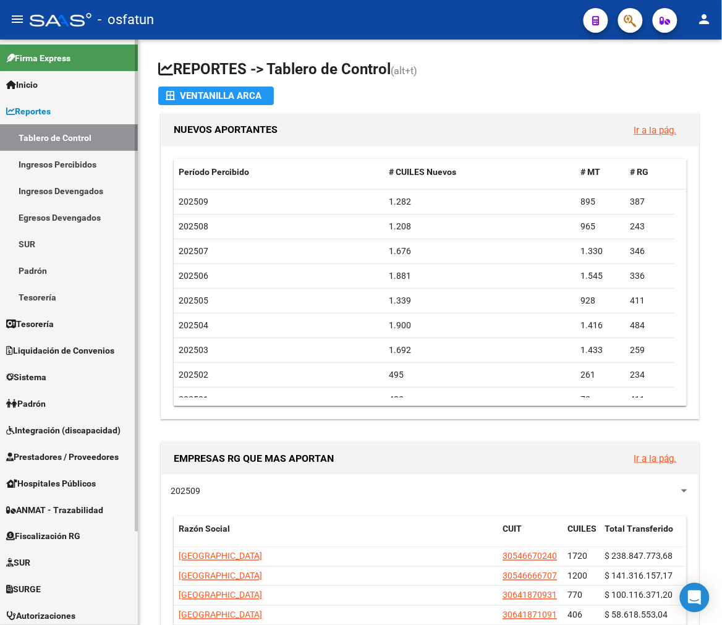
click at [60, 160] on link "Ingresos Percibidos" at bounding box center [69, 164] width 138 height 27
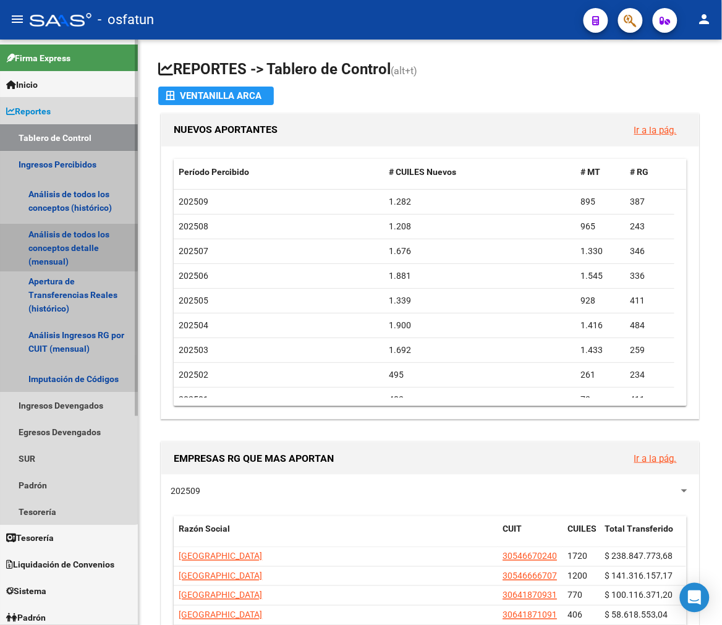
click at [62, 228] on link "Análisis de todos los conceptos detalle (mensual)" at bounding box center [69, 247] width 138 height 47
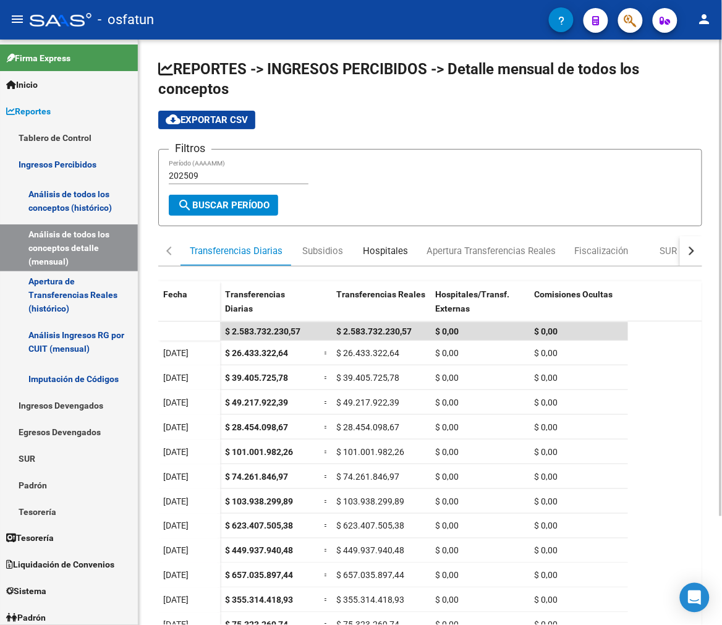
drag, startPoint x: 373, startPoint y: 249, endPoint x: 350, endPoint y: 249, distance: 22.9
click at [367, 249] on div "Hospitales" at bounding box center [385, 251] width 45 height 14
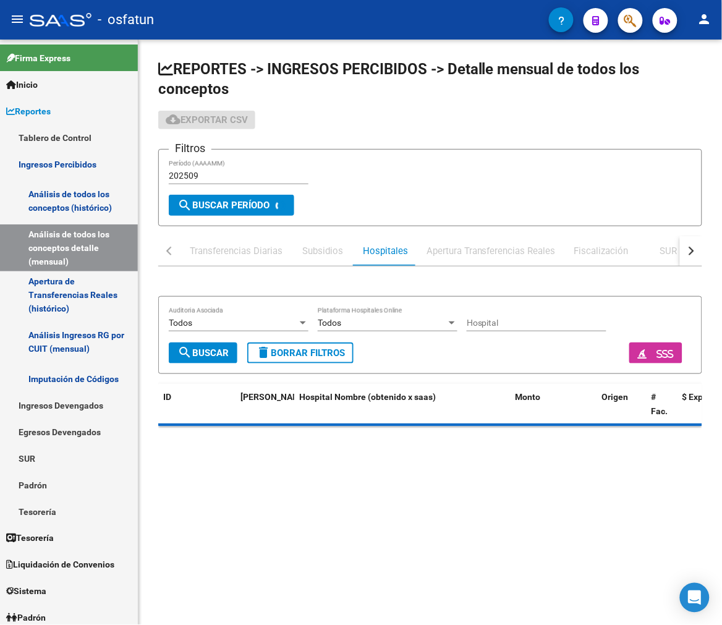
click at [345, 249] on div "Subsidios" at bounding box center [323, 251] width 62 height 30
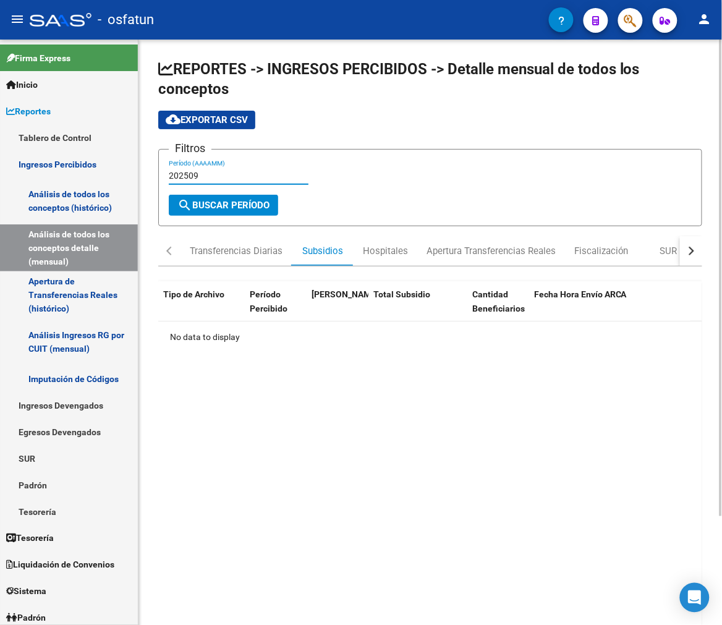
click at [245, 177] on input "202509" at bounding box center [239, 176] width 140 height 11
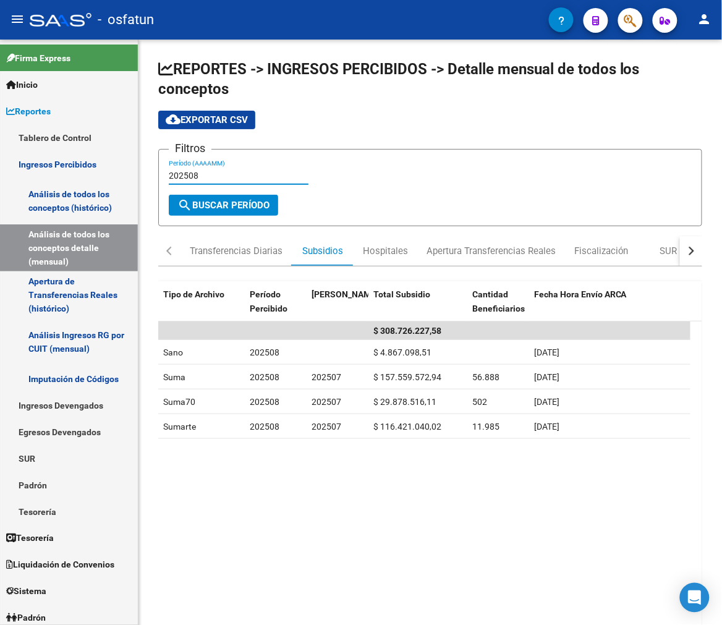
type input "202508"
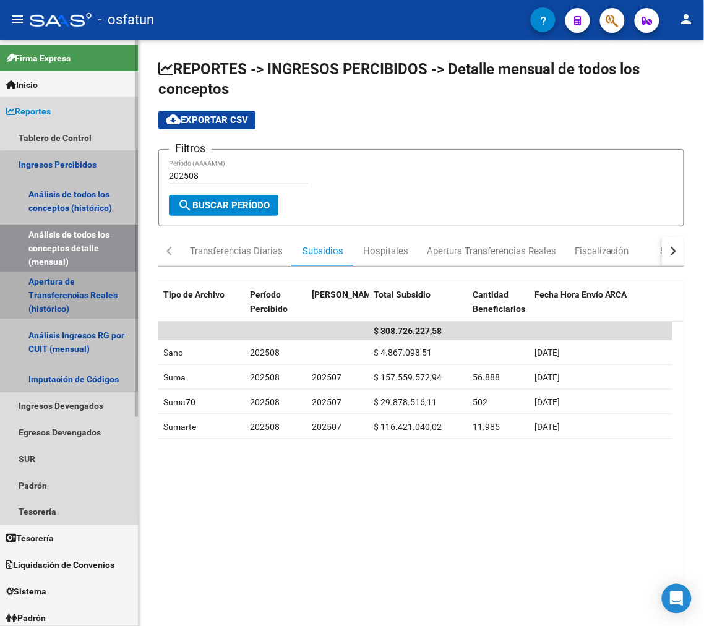
click at [90, 292] on link "Apertura de Transferencias Reales (histórico)" at bounding box center [69, 294] width 138 height 47
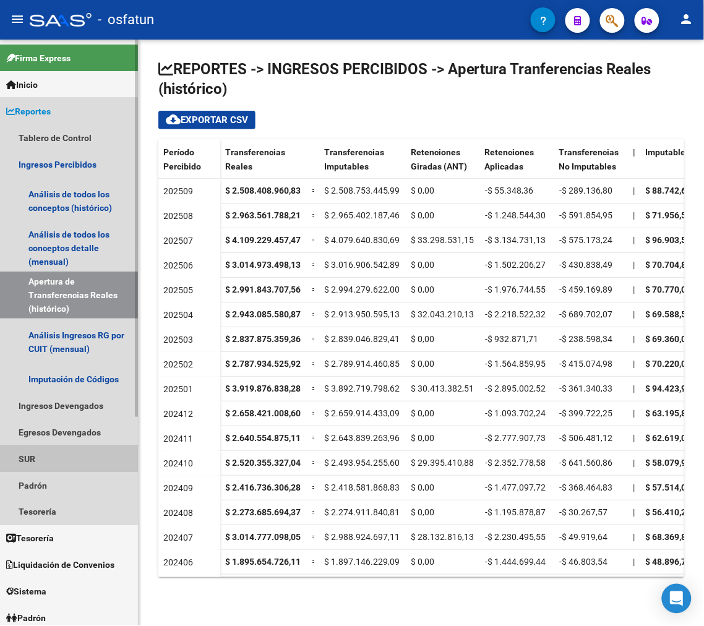
click at [60, 455] on link "SUR" at bounding box center [69, 458] width 138 height 27
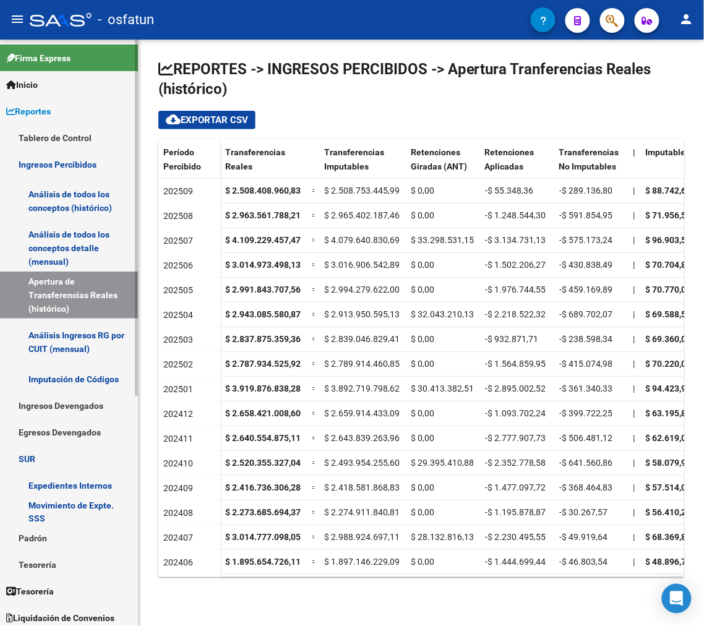
click at [68, 399] on link "Ingresos Devengados" at bounding box center [69, 405] width 138 height 27
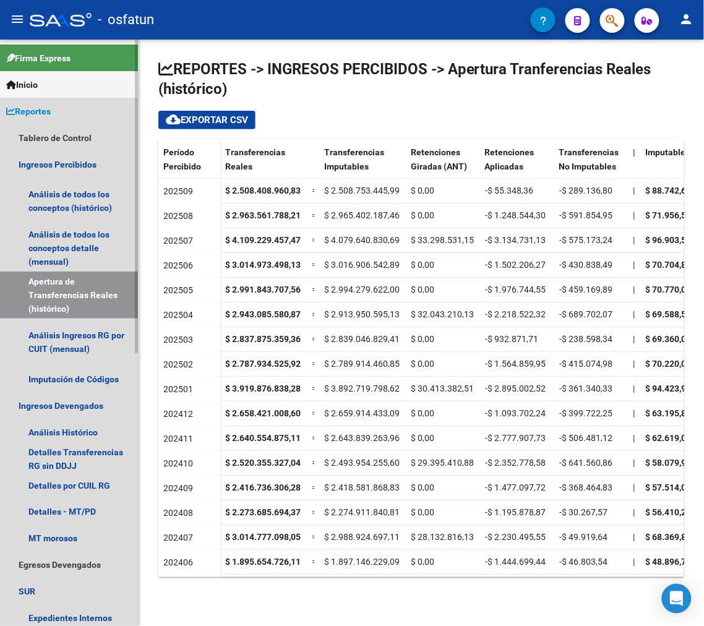
click at [76, 110] on link "Reportes" at bounding box center [69, 111] width 138 height 27
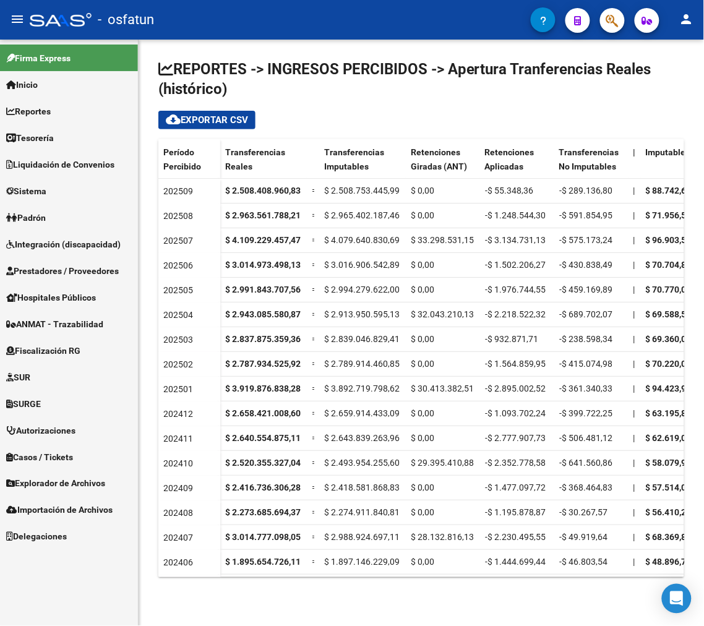
click at [68, 164] on span "Liquidación de Convenios" at bounding box center [60, 165] width 108 height 14
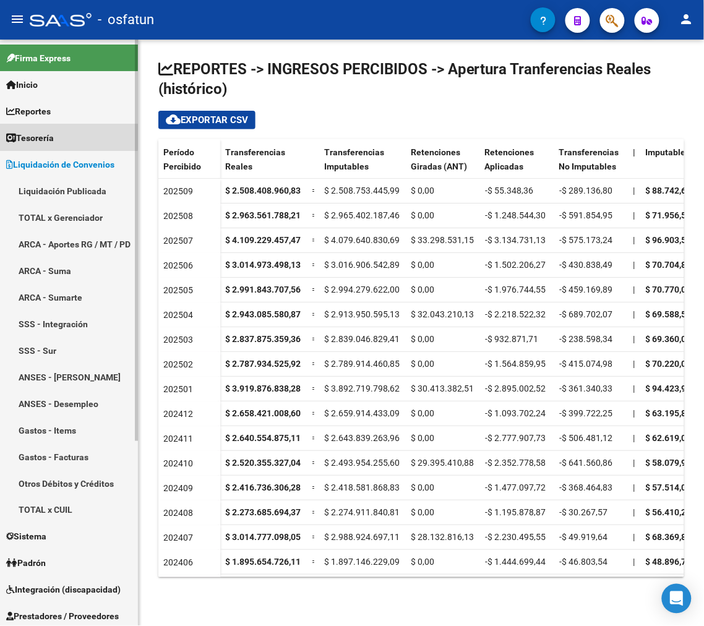
click at [65, 137] on link "Tesorería" at bounding box center [69, 137] width 138 height 27
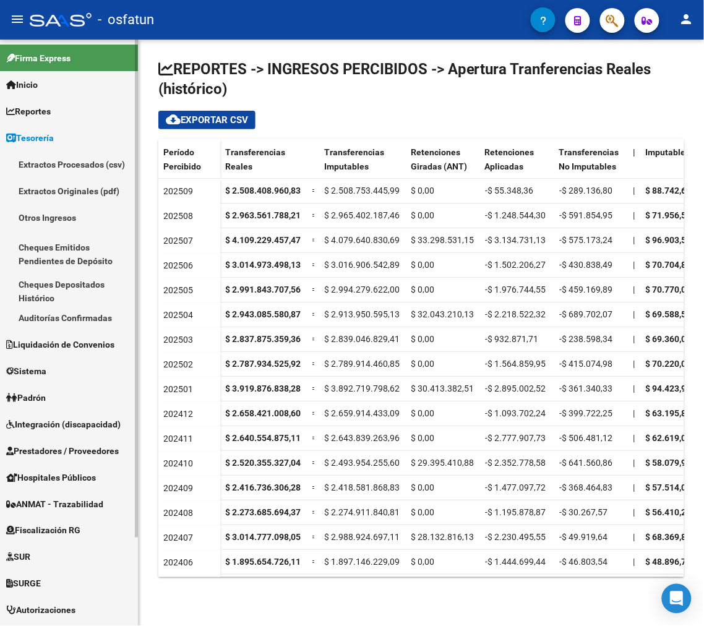
click at [62, 106] on link "Reportes" at bounding box center [69, 111] width 138 height 27
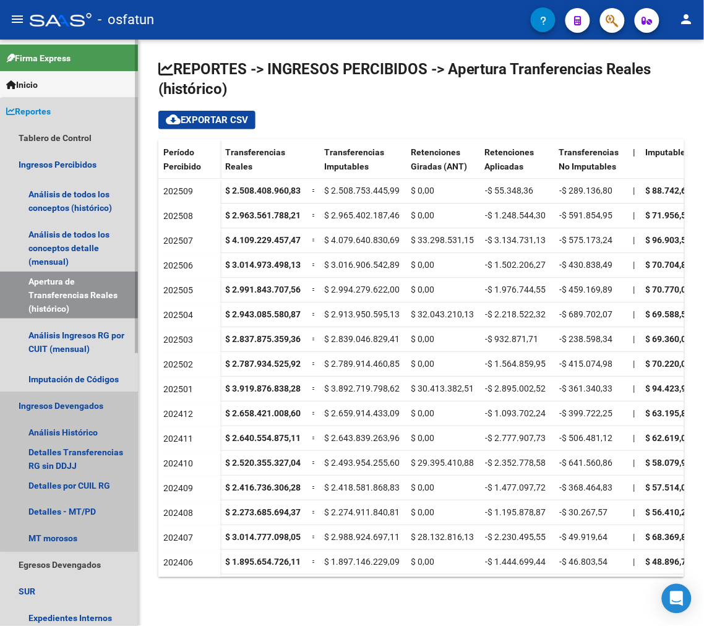
click at [100, 411] on link "Ingresos Devengados" at bounding box center [69, 405] width 138 height 27
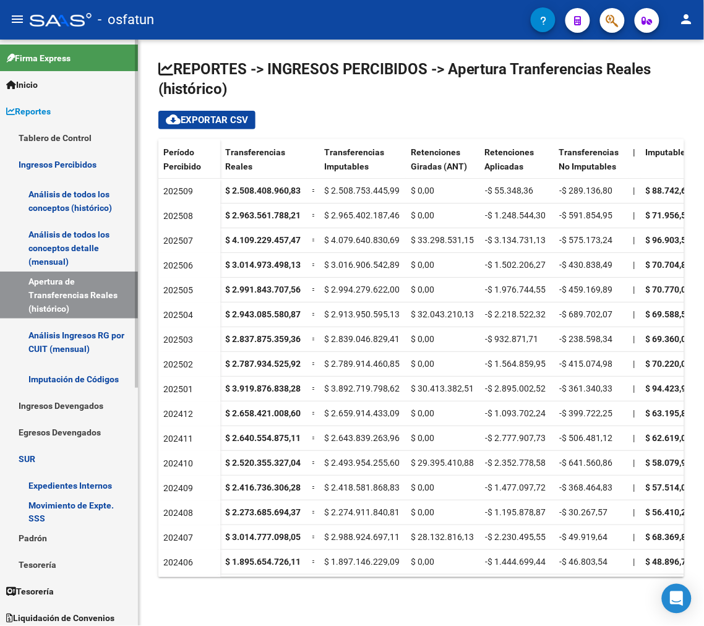
click at [100, 411] on link "Ingresos Devengados" at bounding box center [69, 405] width 138 height 27
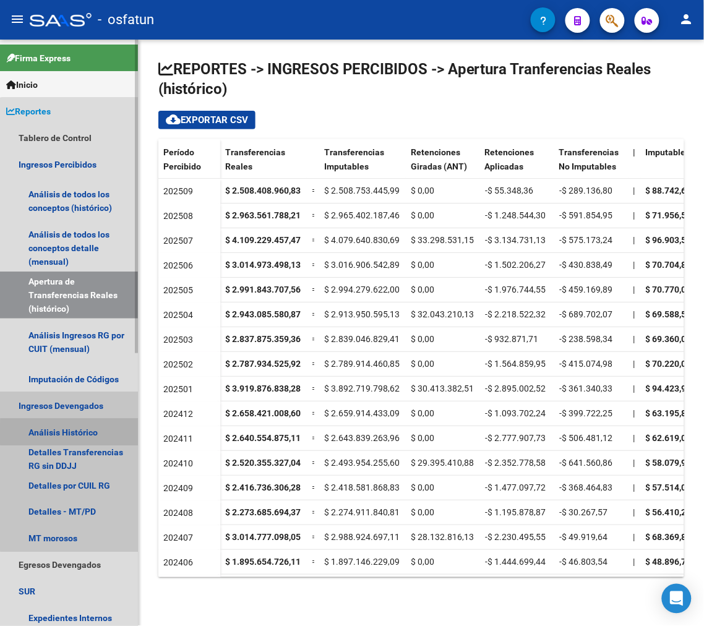
click at [100, 434] on link "Análisis Histórico" at bounding box center [69, 432] width 138 height 27
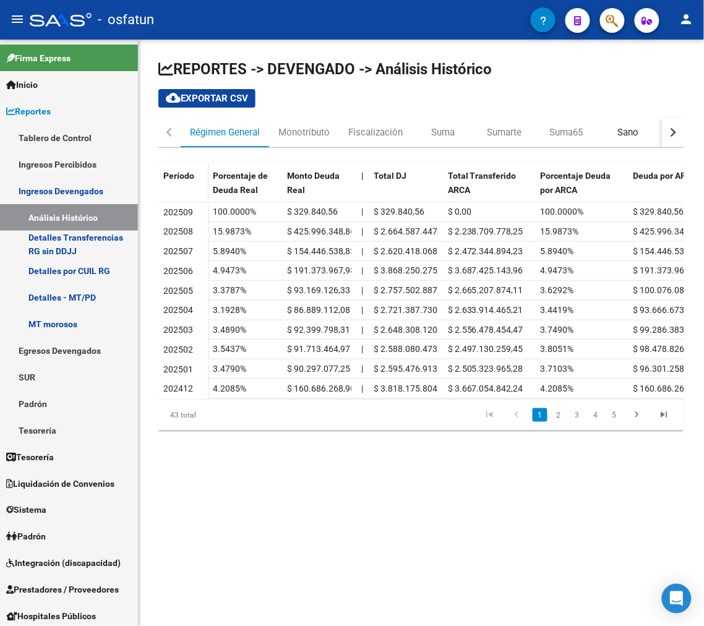
click at [638, 137] on div "Sano" at bounding box center [628, 132] width 62 height 30
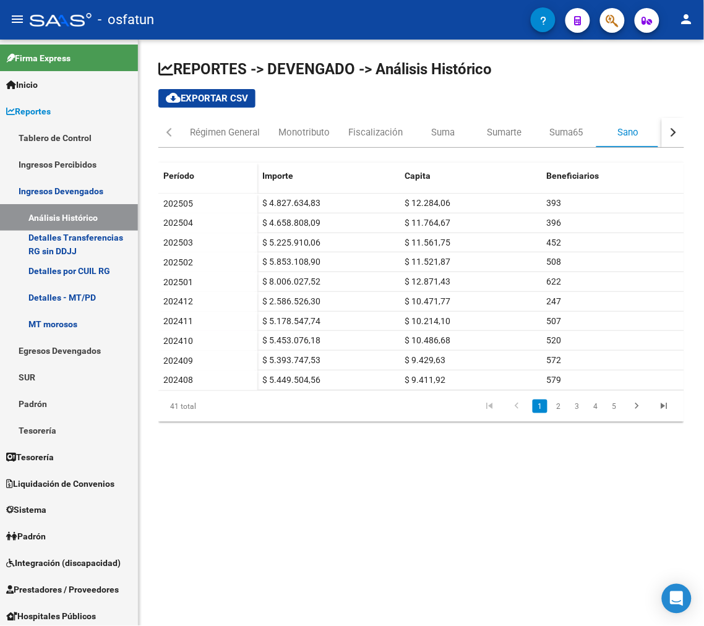
click at [547, 458] on div "REPORTES -> DEVENGADO -> Análisis Histórico cloud_download Exportar CSV Régimen…" at bounding box center [421, 251] width 565 height 422
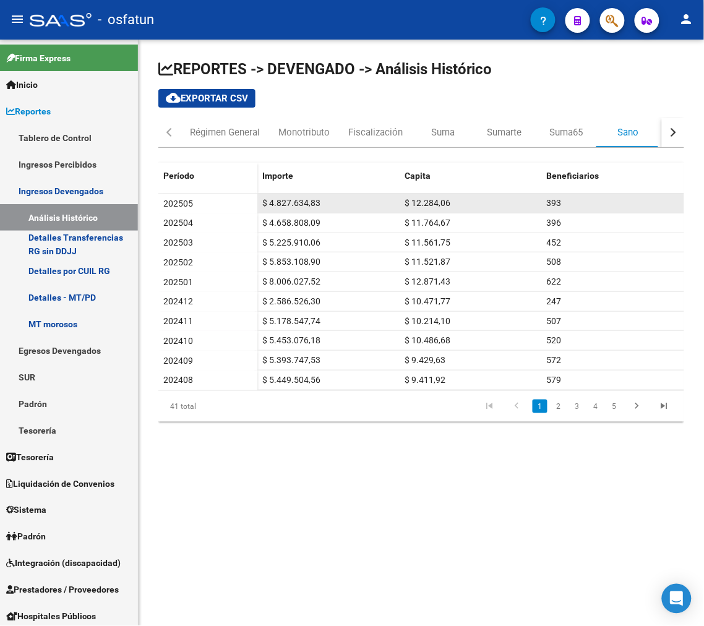
click at [429, 205] on span "$ 12.284,06" at bounding box center [427, 203] width 46 height 10
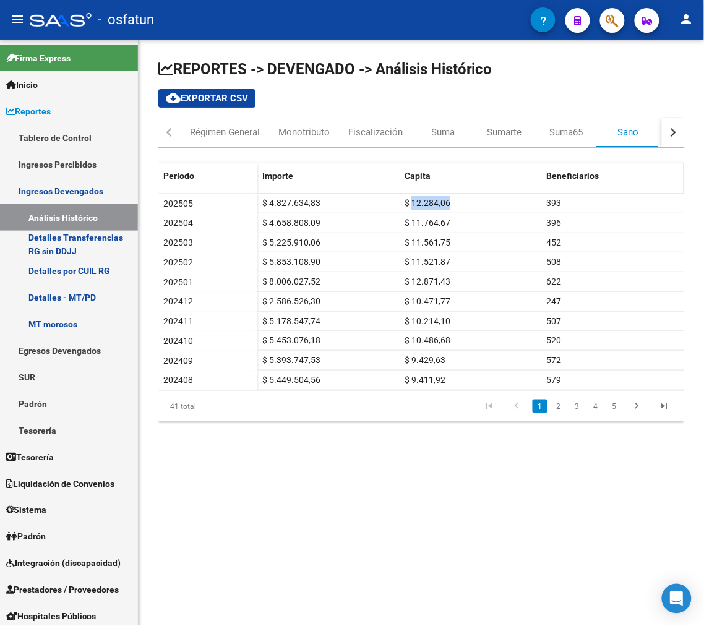
copy span "12.284,06"
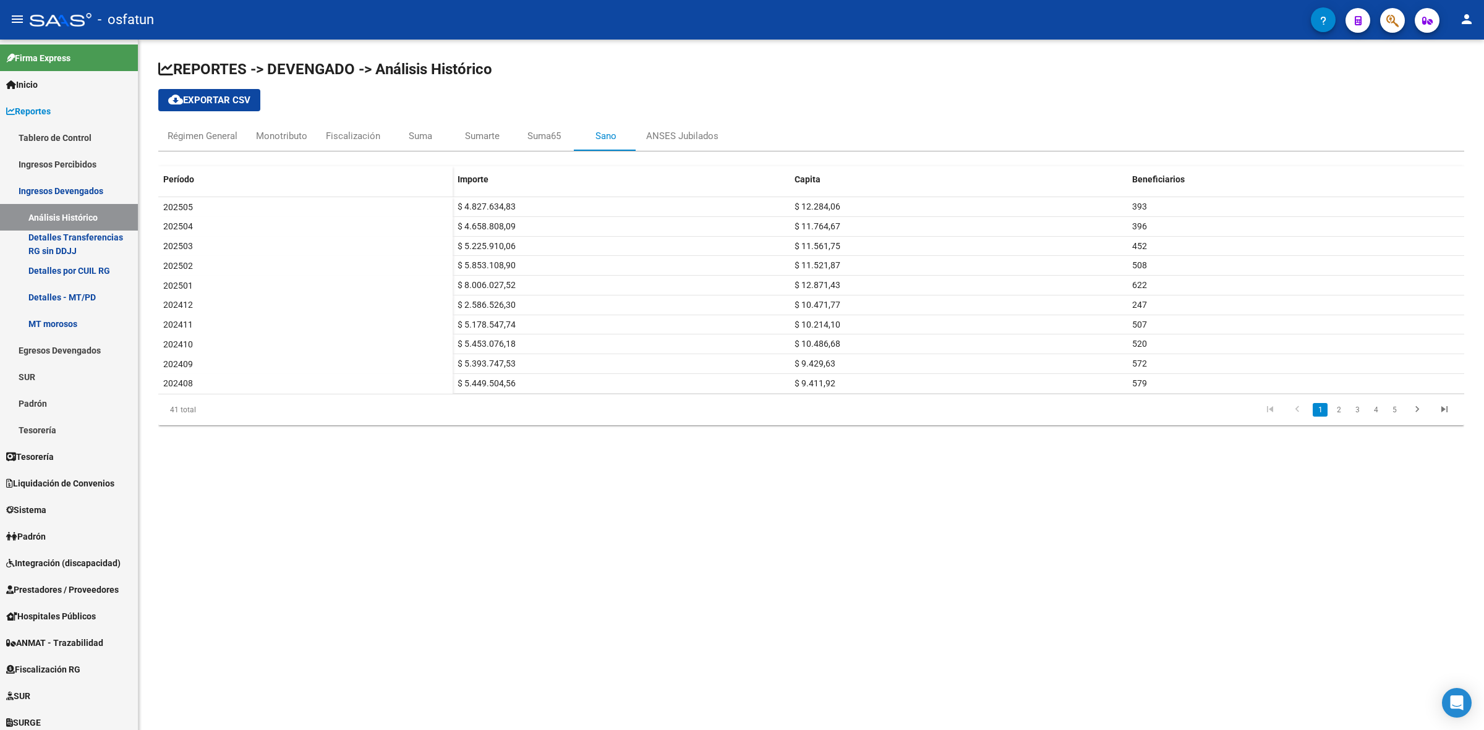
click at [722, 625] on mat-sidenav-content "REPORTES -> DEVENGADO -> Análisis Histórico cloud_download Exportar CSV Régimen…" at bounding box center [812, 385] width 1346 height 691
